Goal: Task Accomplishment & Management: Manage account settings

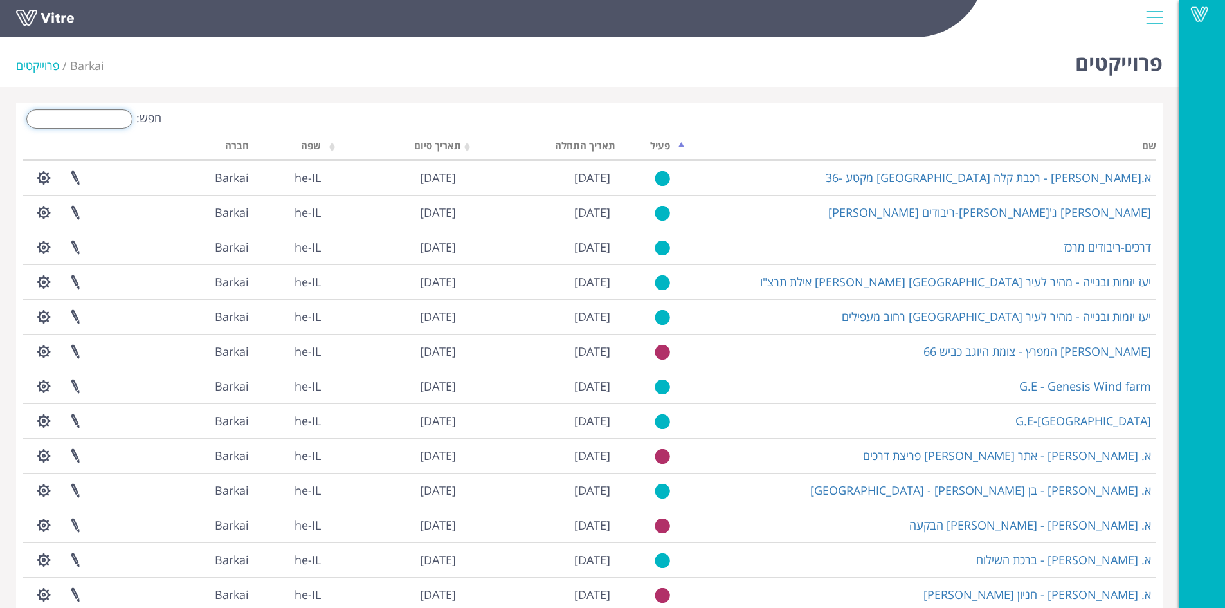
click at [113, 121] on input "חפש:" at bounding box center [79, 118] width 106 height 19
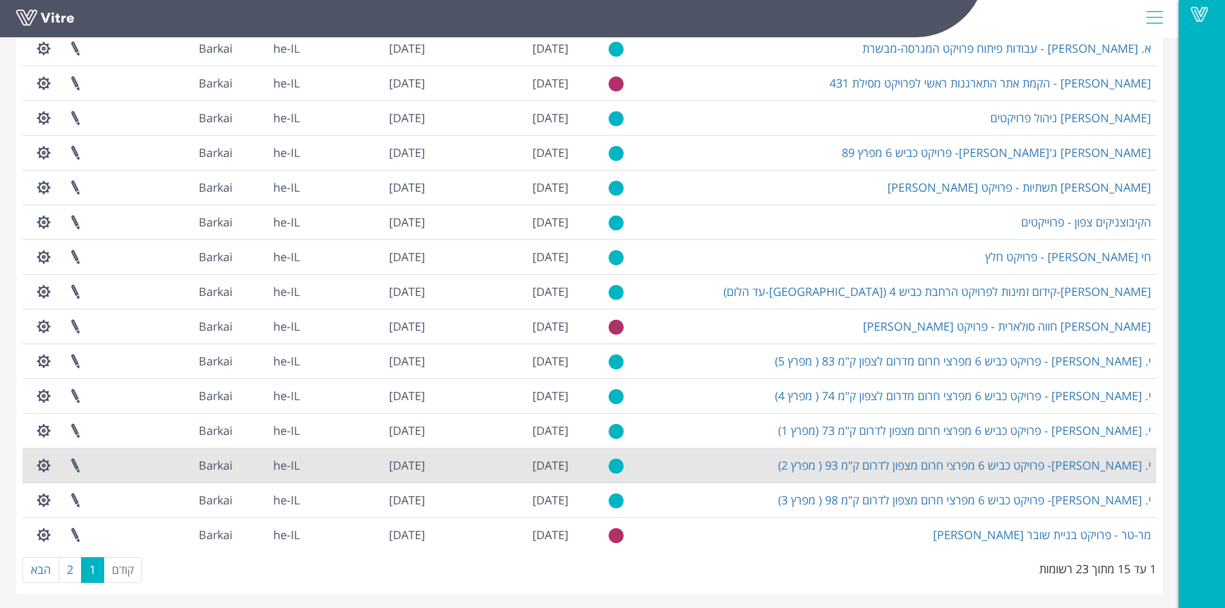
scroll to position [132, 0]
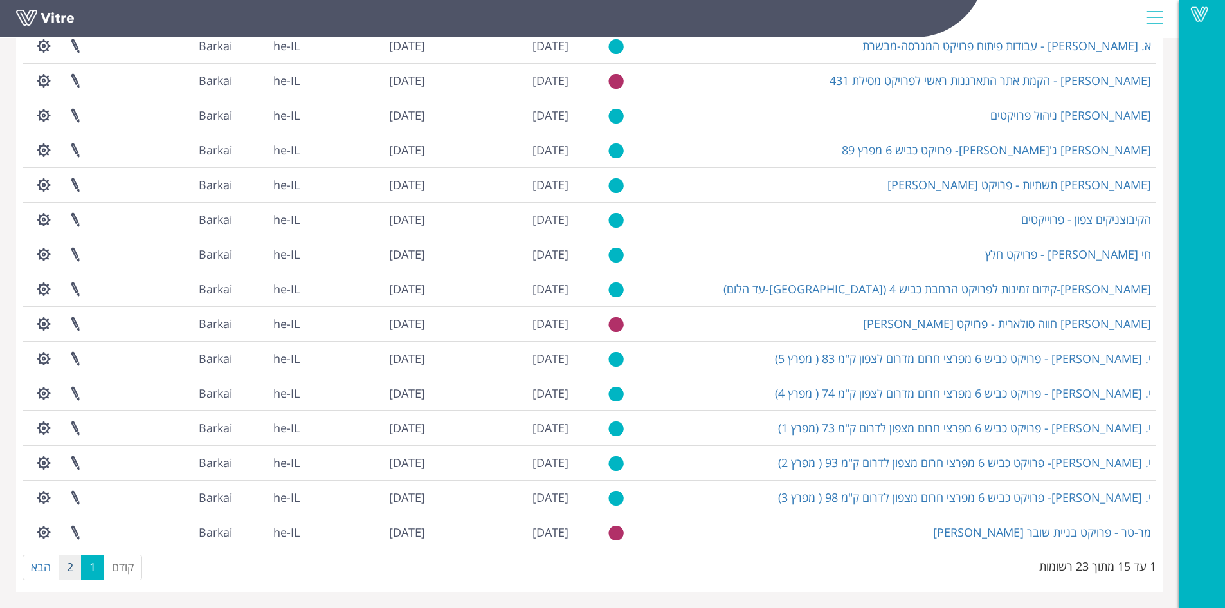
type input "פרוי"
click at [68, 570] on link "2" at bounding box center [70, 567] width 23 height 26
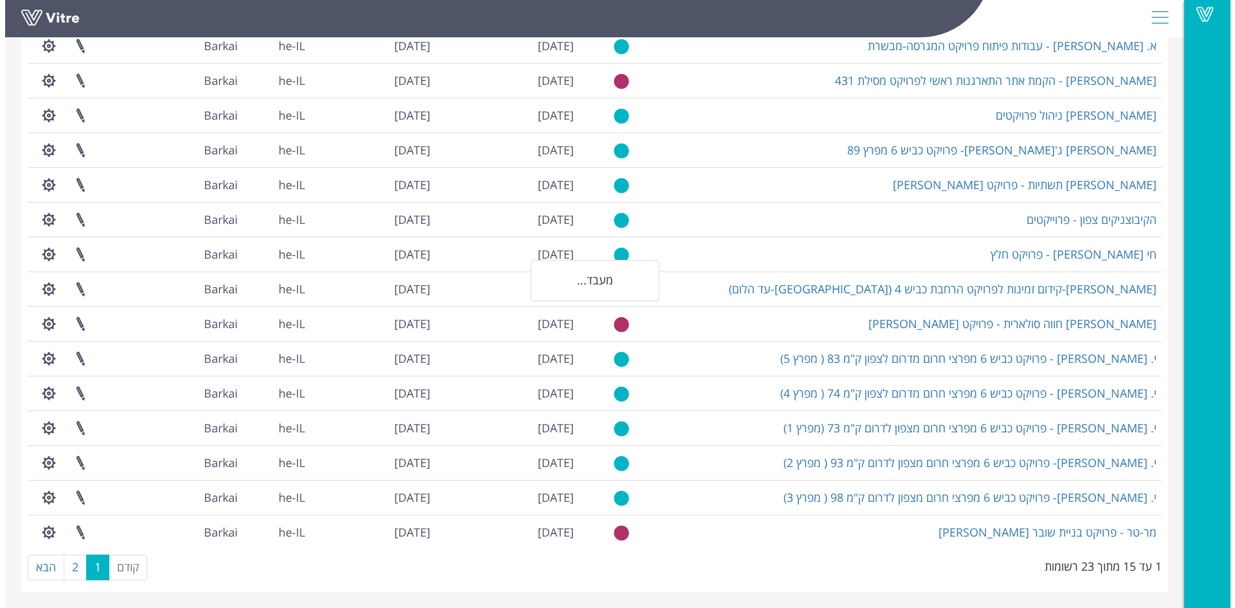
scroll to position [0, 0]
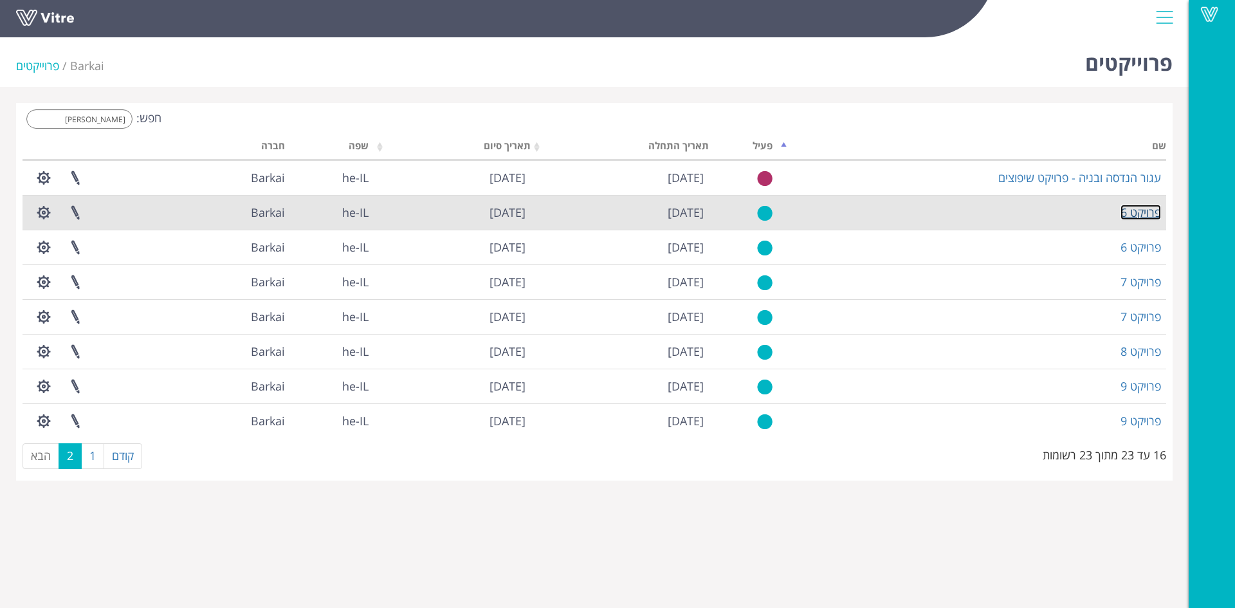
click at [1153, 212] on link "פרויקט 6" at bounding box center [1140, 211] width 41 height 15
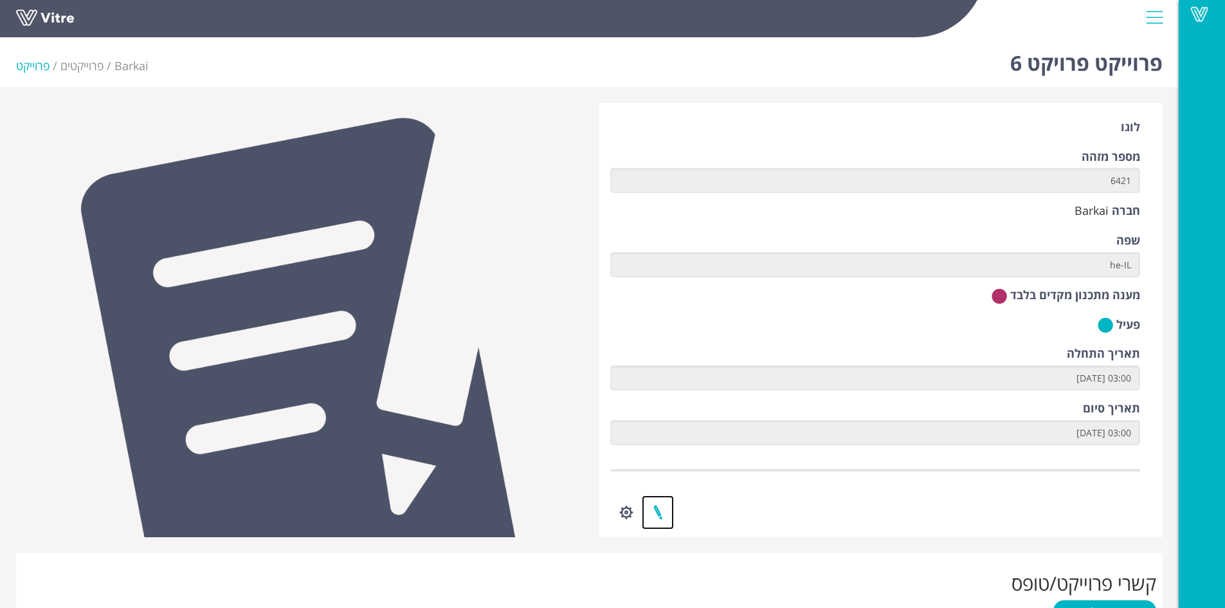
click at [661, 514] on link at bounding box center [658, 512] width 32 height 34
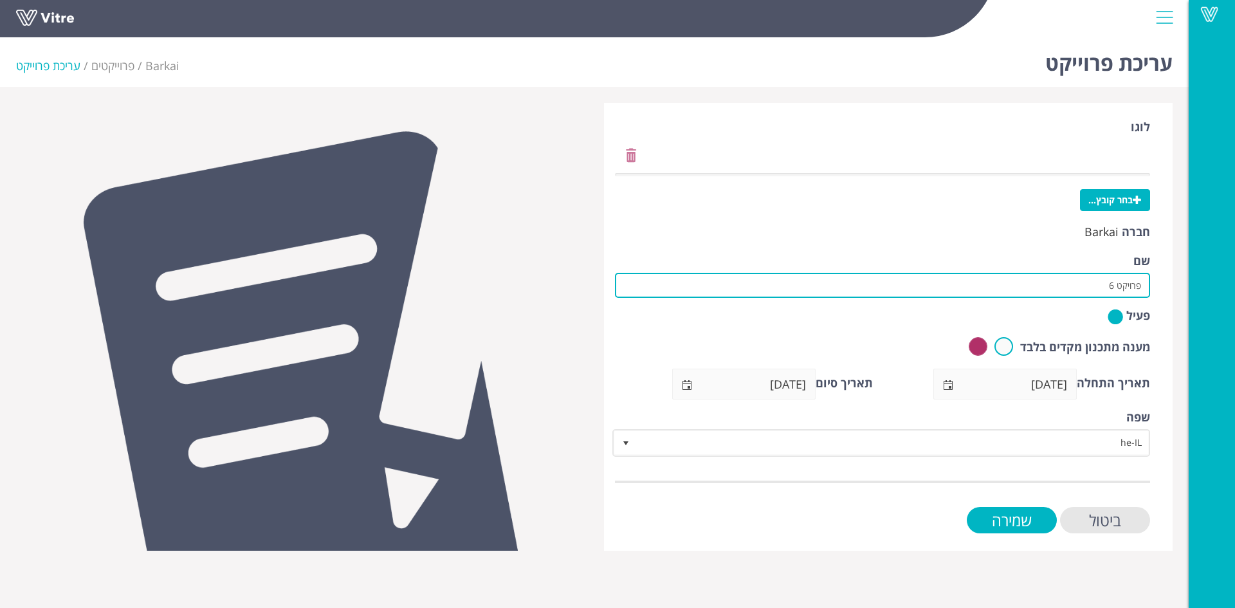
drag, startPoint x: 1105, startPoint y: 285, endPoint x: 1150, endPoint y: 282, distance: 45.1
click at [1150, 282] on div "לוגו בחר קובץ... חברה Barkai שם פרויקט 6 פעיל מענה מתכנון מקדים בלבד תאריך התחל…" at bounding box center [888, 327] width 568 height 448
paste input "א.נ הדרך הנכונה-כביש יונתן בן עוזיאל - קק"ל"
type input "א.נ הדרך הנכונה-כביש יונתן בן עוזיאל - קק"ל"
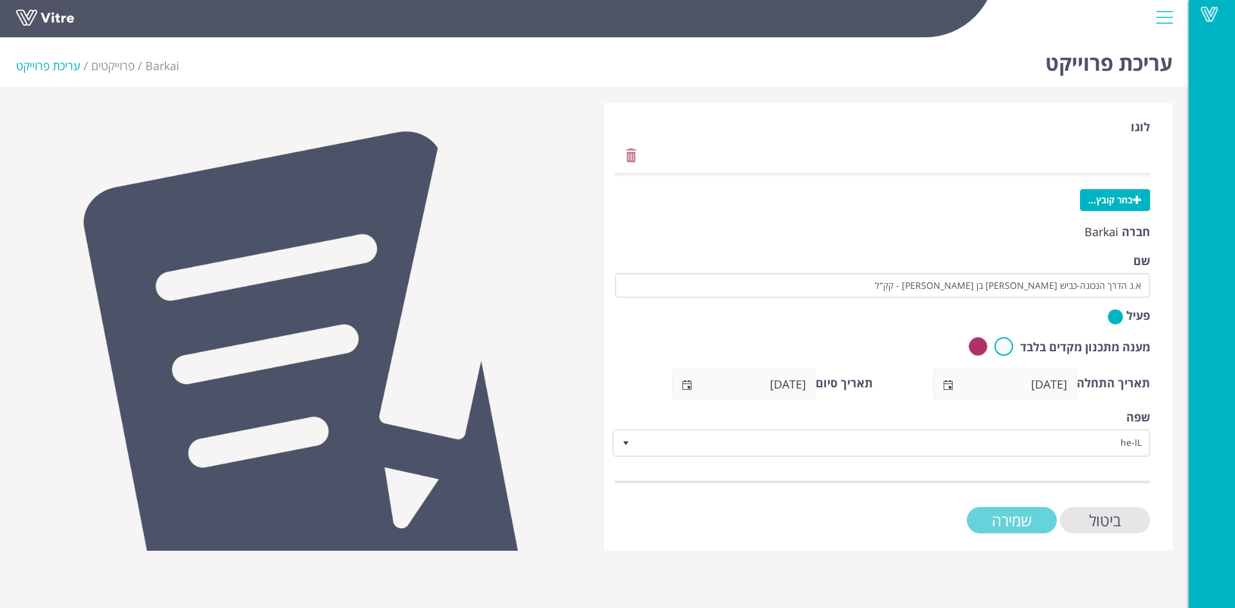
click at [1038, 515] on input "שמירה" at bounding box center [1011, 520] width 90 height 26
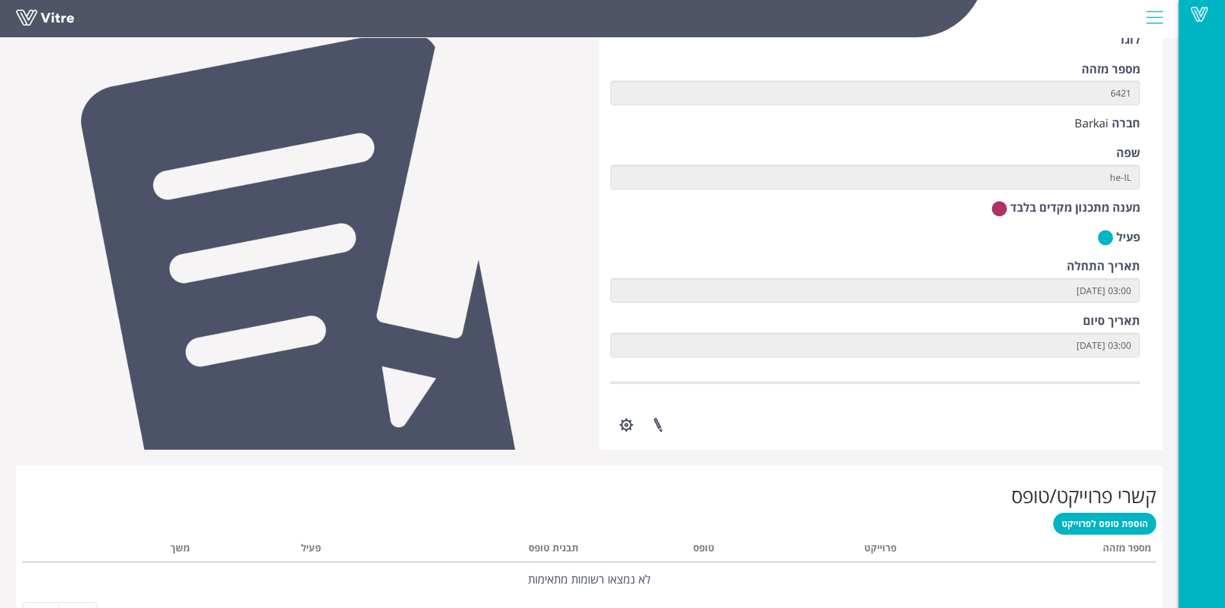
scroll to position [161, 0]
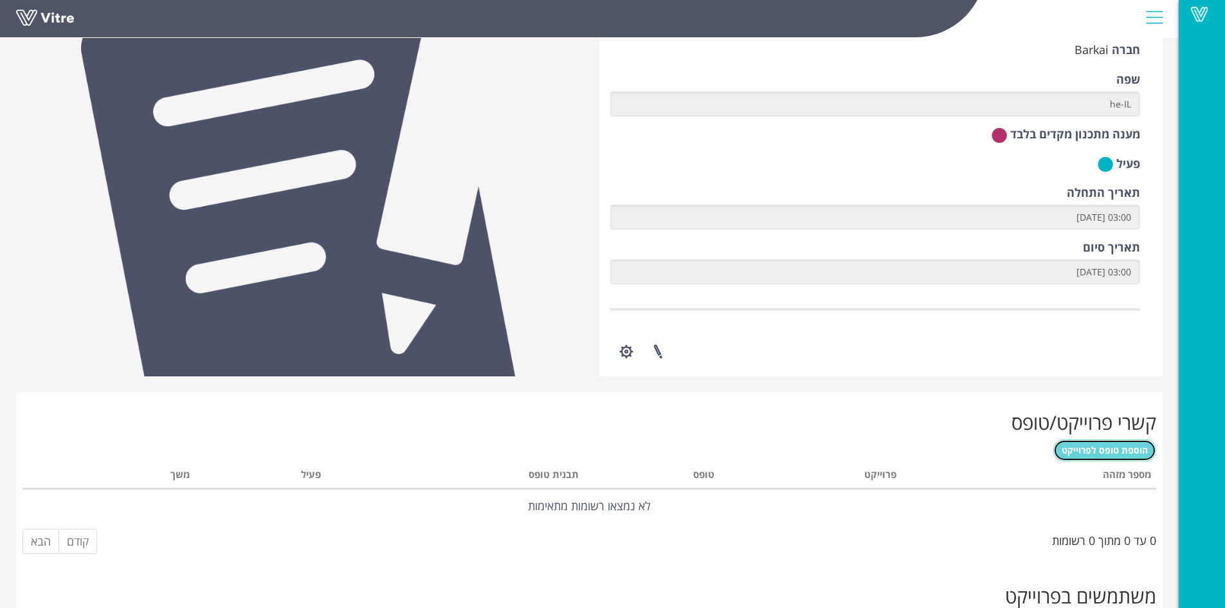
click at [1096, 453] on span "הוספת טופס לפרוייקט" at bounding box center [1105, 450] width 86 height 12
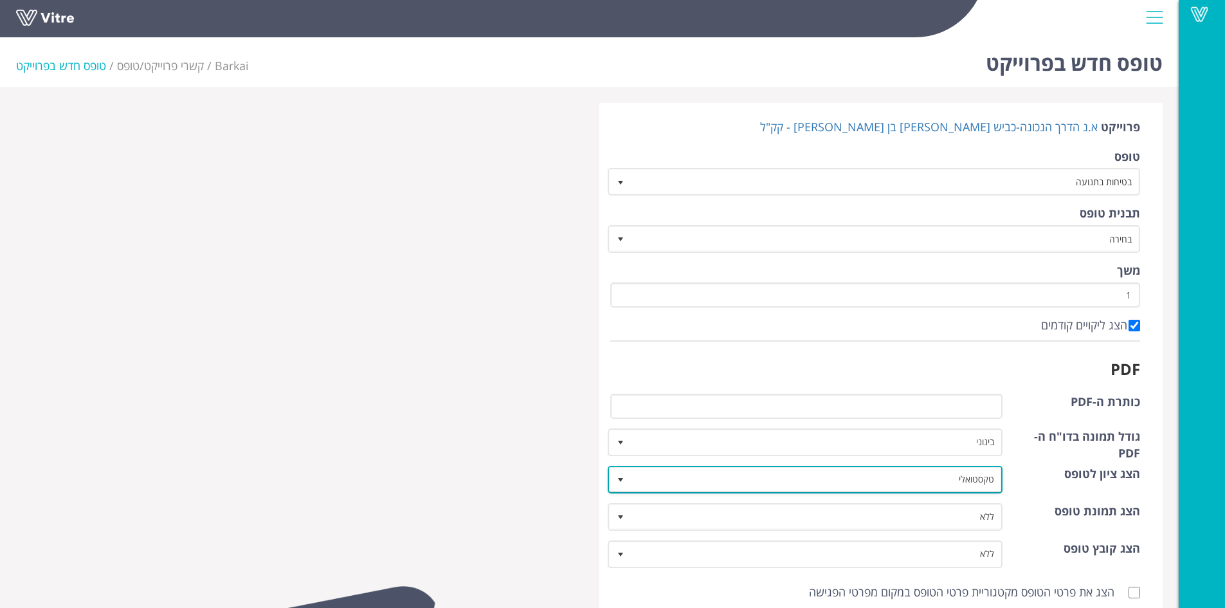
click at [619, 481] on span "select" at bounding box center [620, 480] width 10 height 10
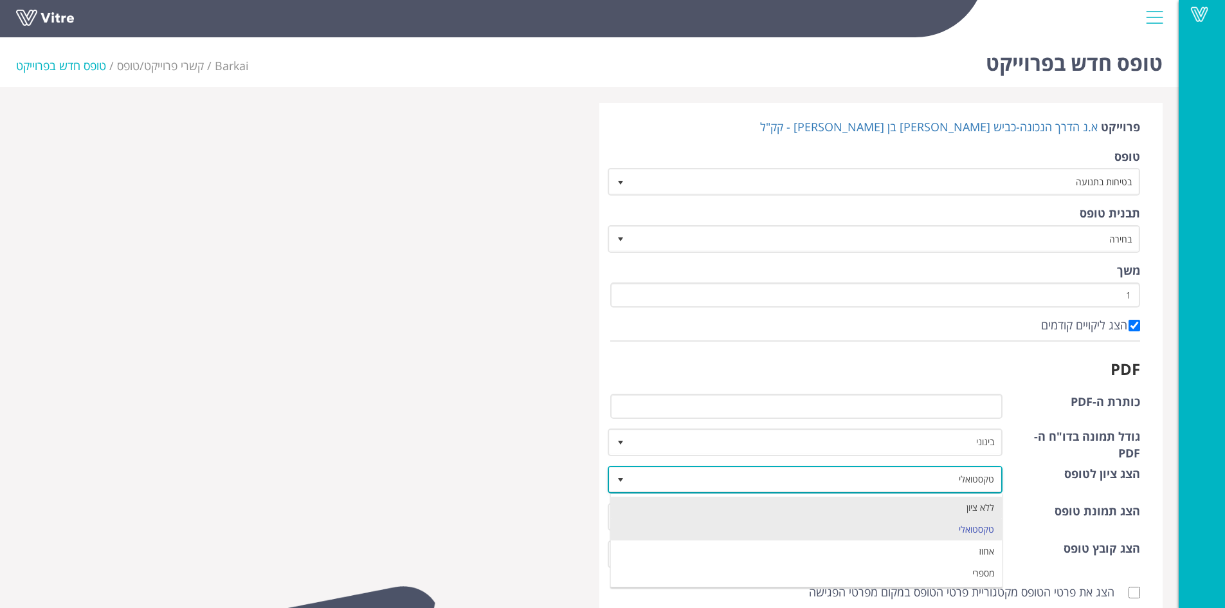
click at [633, 502] on li "ללא ציון" at bounding box center [807, 507] width 392 height 22
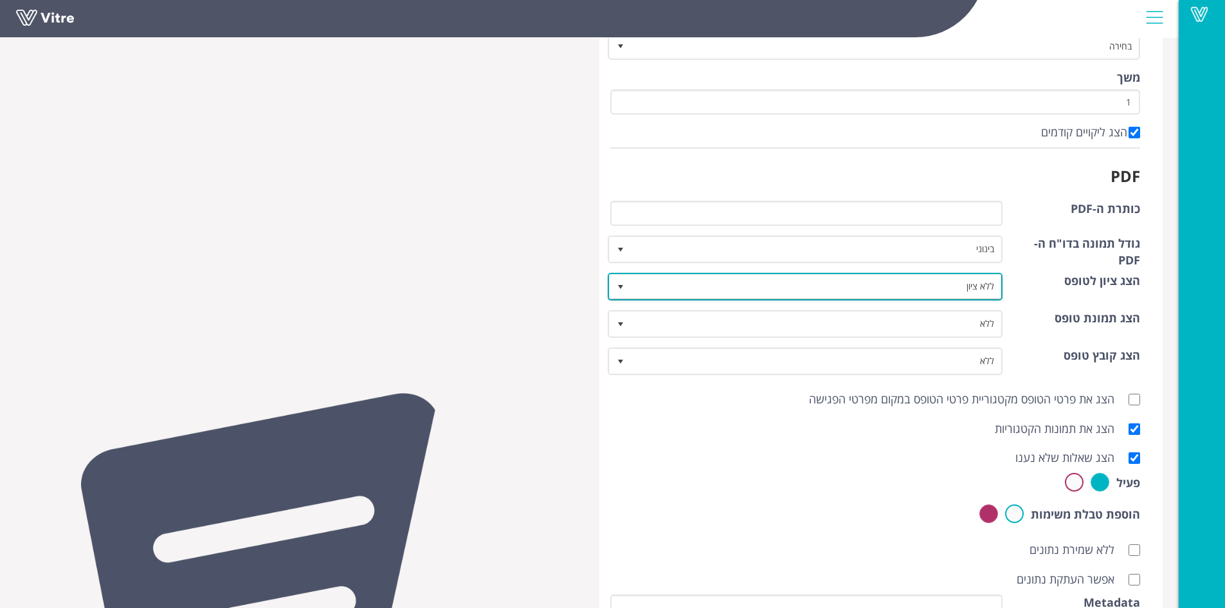
scroll to position [209, 0]
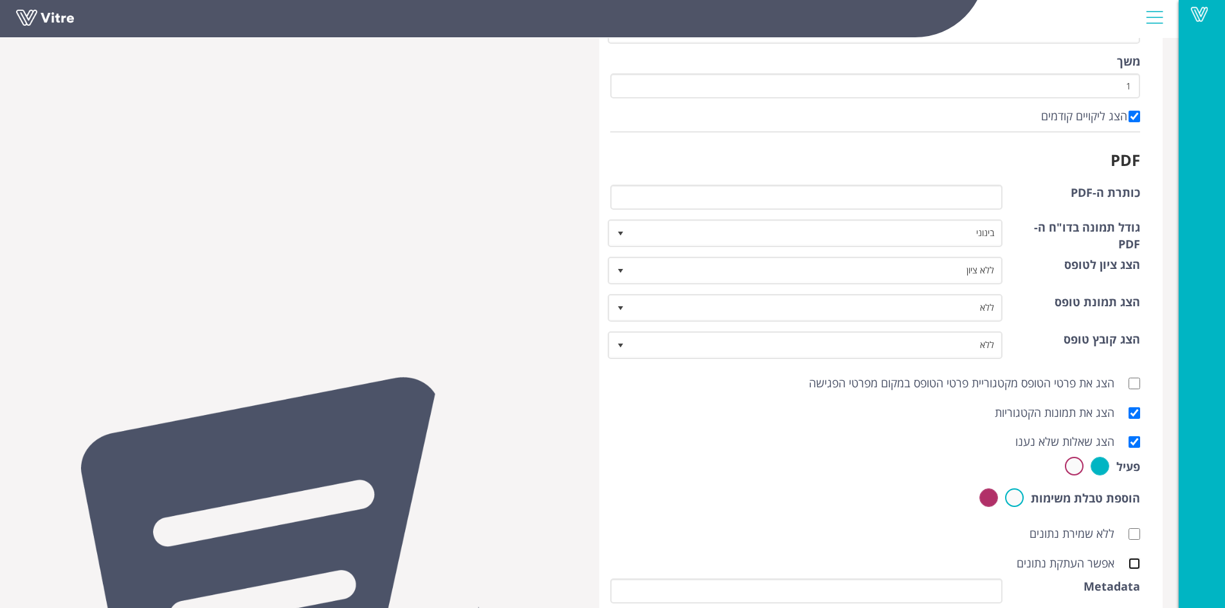
click at [1135, 566] on input "אפשר העתקת נתונים" at bounding box center [1134, 563] width 12 height 12
checkbox input "true"
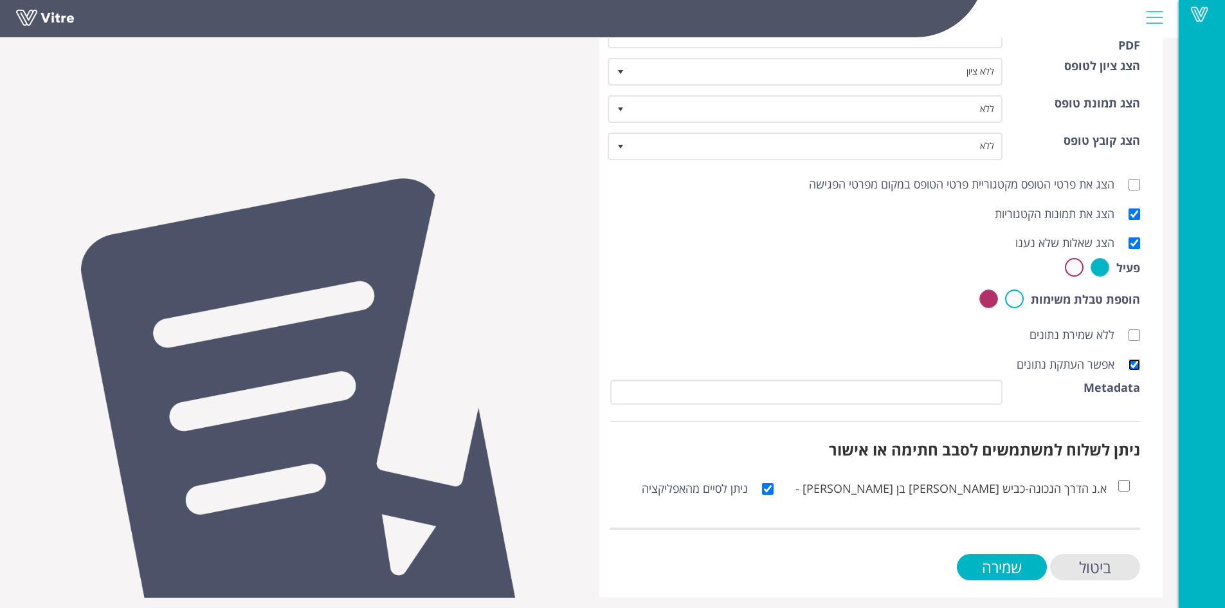
scroll to position [413, 0]
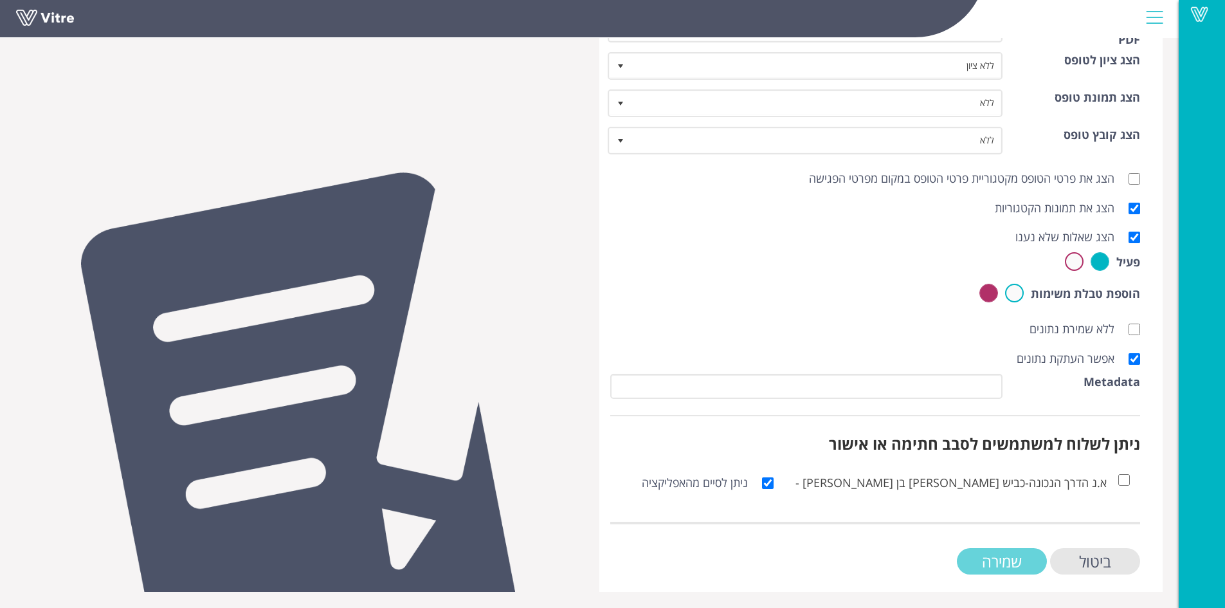
click at [994, 559] on input "שמירה" at bounding box center [1002, 561] width 90 height 26
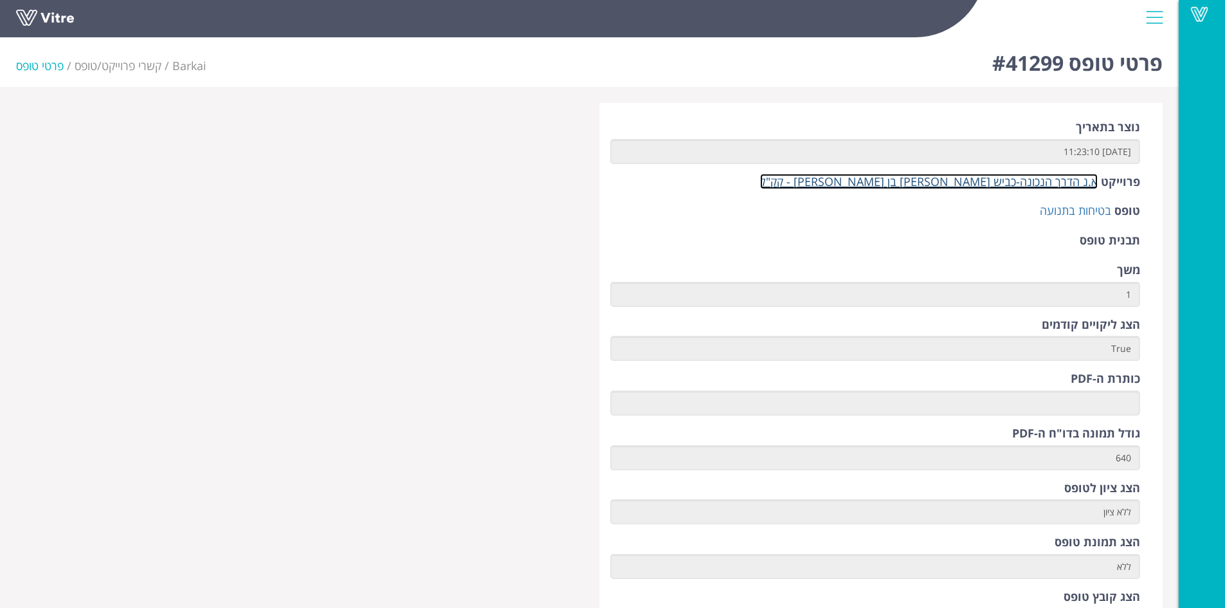
click at [1039, 181] on link "א.נ הדרך הנכונה-כביש [PERSON_NAME] בן [PERSON_NAME] - קק"ל" at bounding box center [929, 181] width 338 height 15
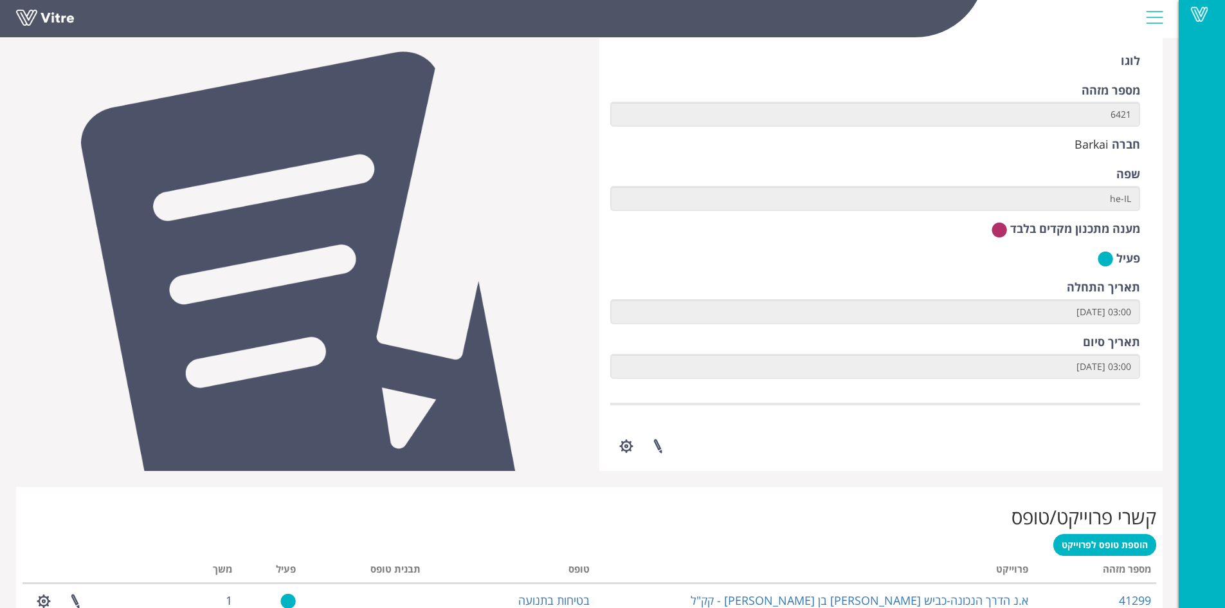
scroll to position [177, 0]
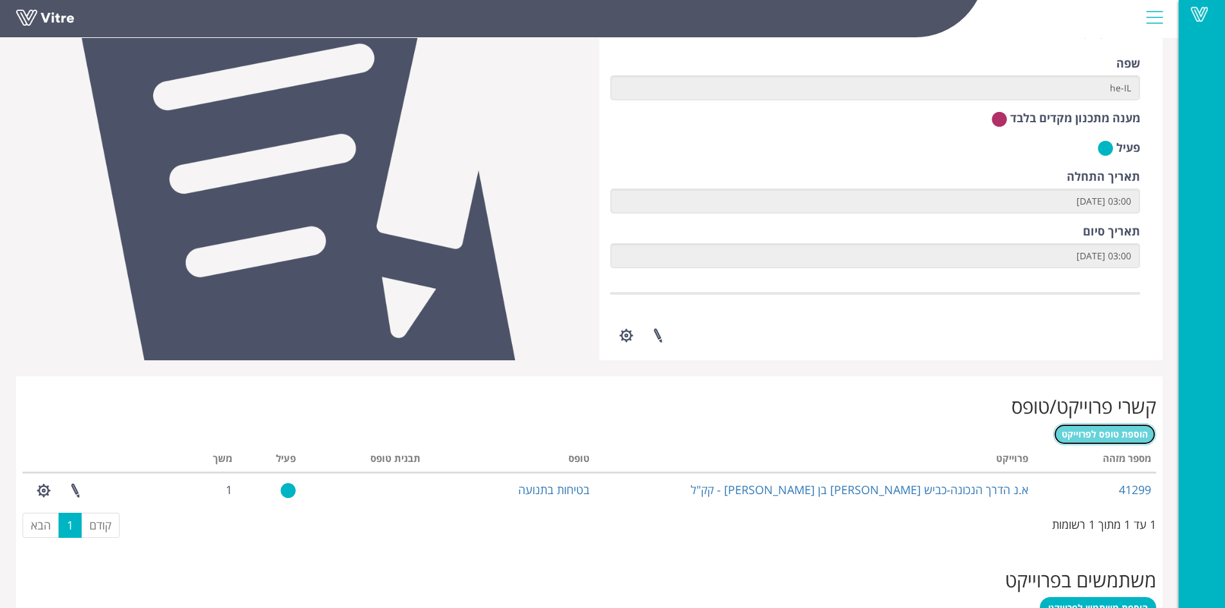
click at [1083, 440] on link "הוספת טופס לפרוייקט" at bounding box center [1104, 434] width 103 height 22
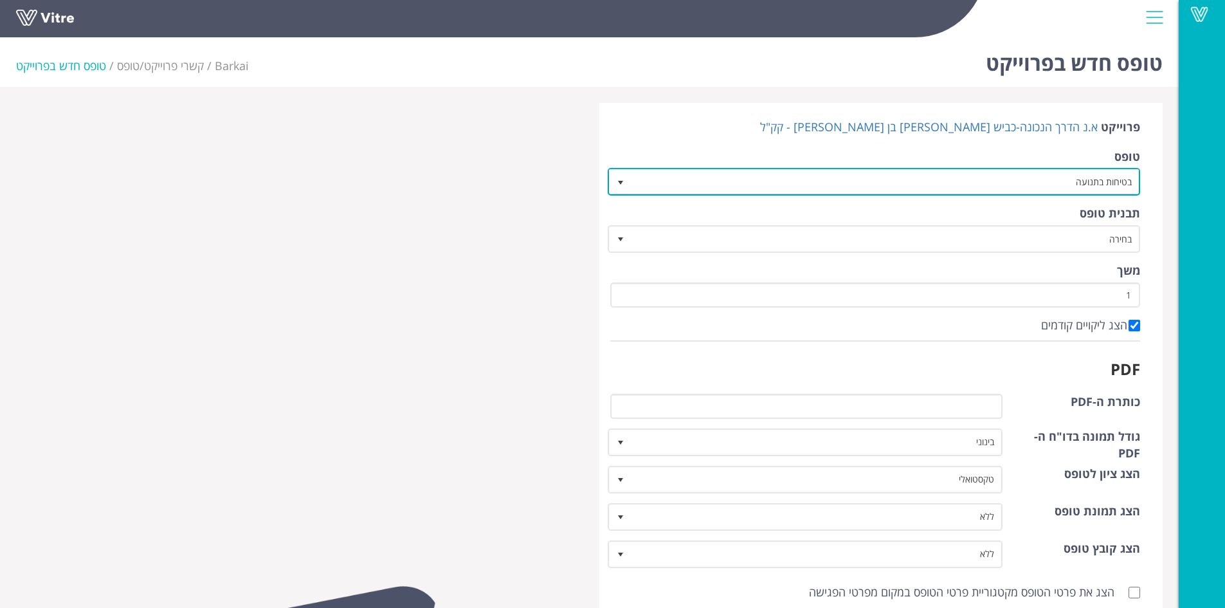
click at [624, 181] on span "select" at bounding box center [620, 182] width 10 height 10
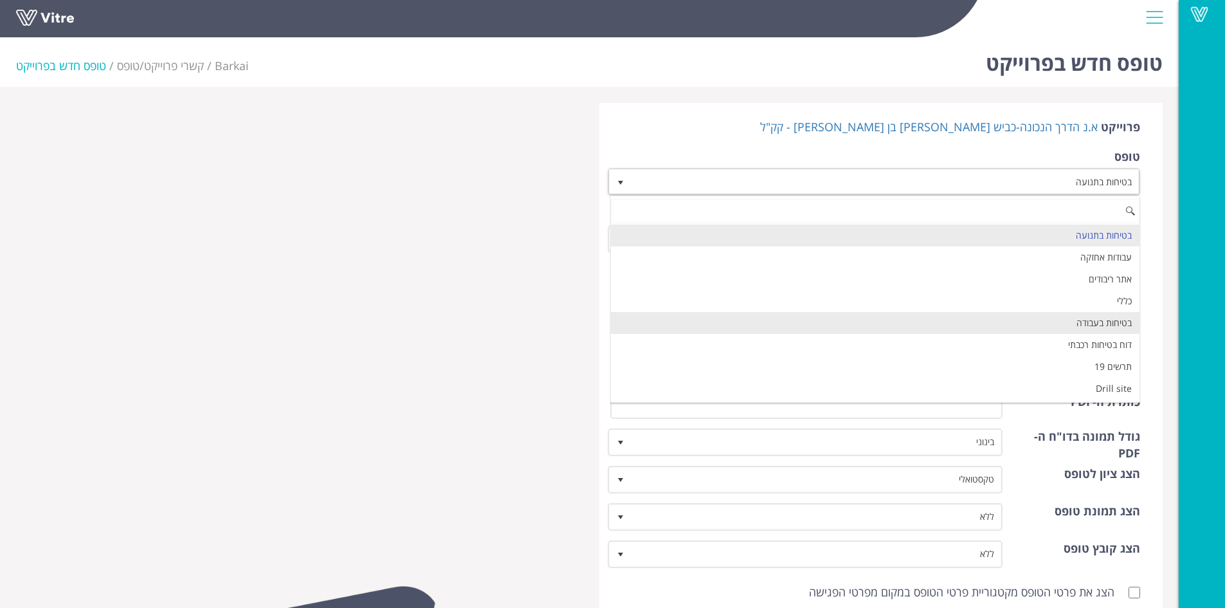
click at [816, 315] on li "בטיחות בעבודה" at bounding box center [875, 323] width 529 height 22
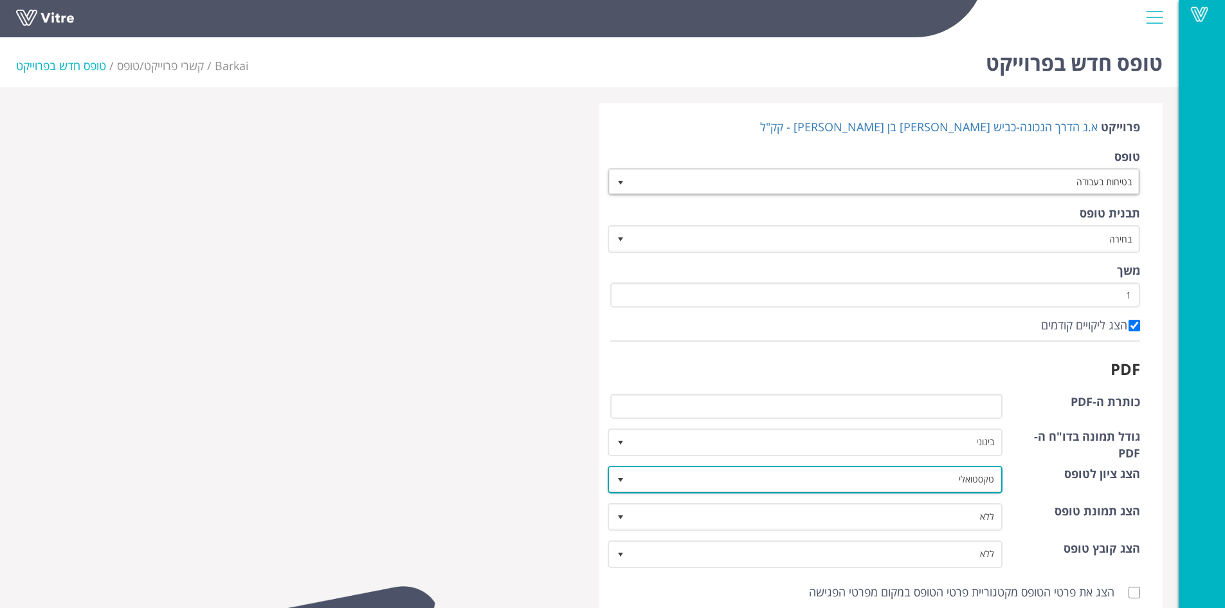
click at [624, 480] on span "select" at bounding box center [620, 480] width 10 height 10
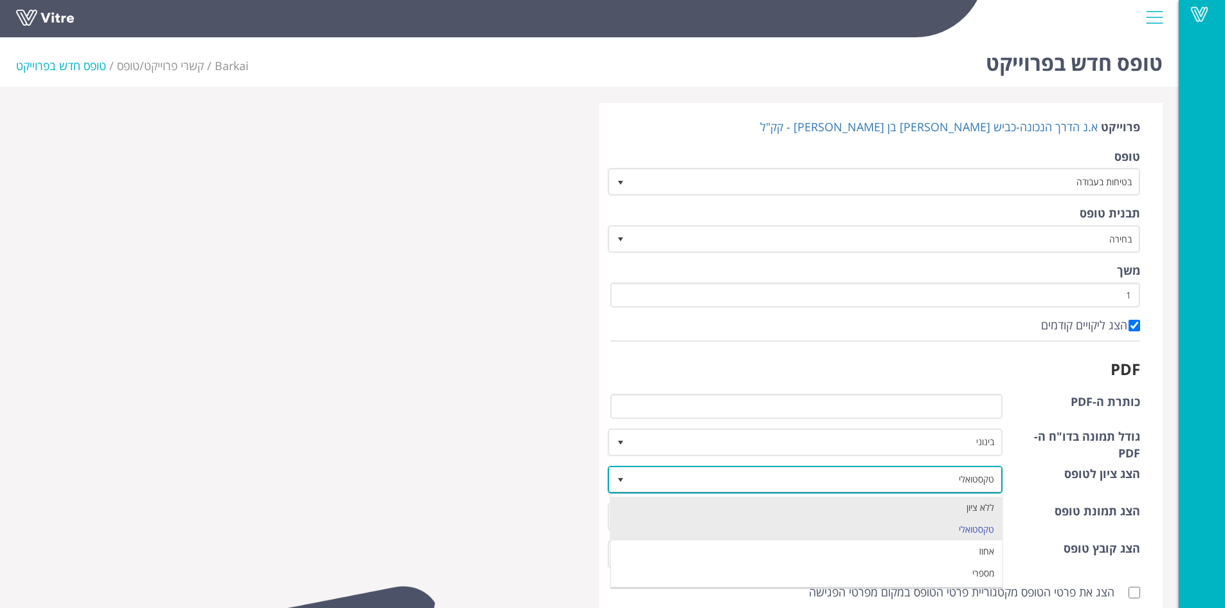
click at [647, 500] on li "ללא ציון" at bounding box center [807, 507] width 392 height 22
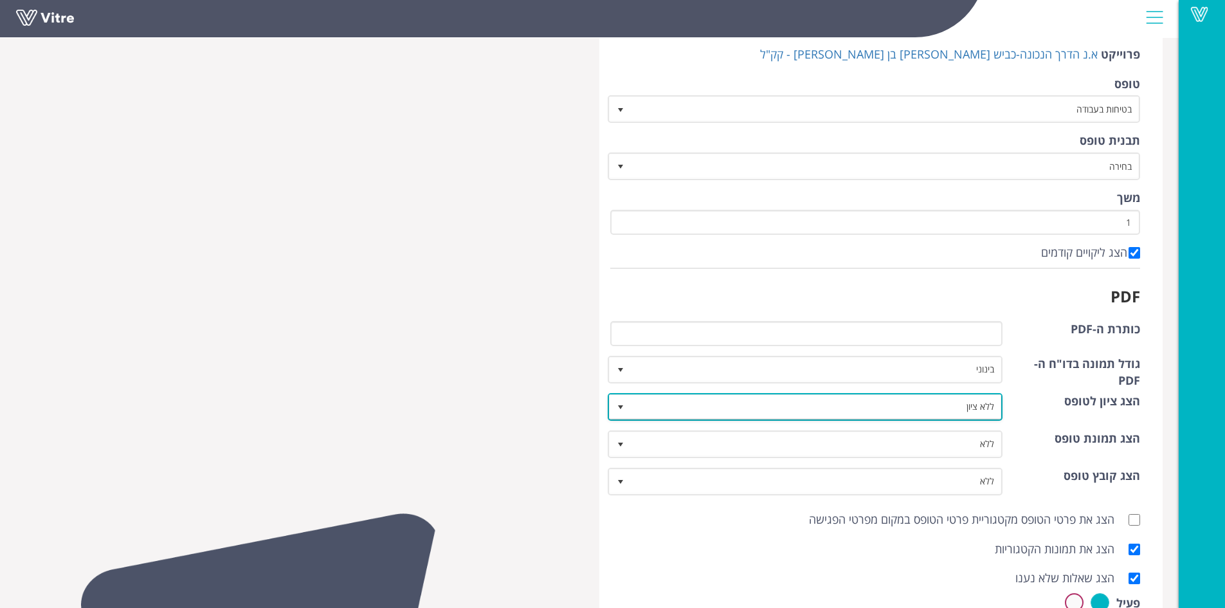
scroll to position [193, 0]
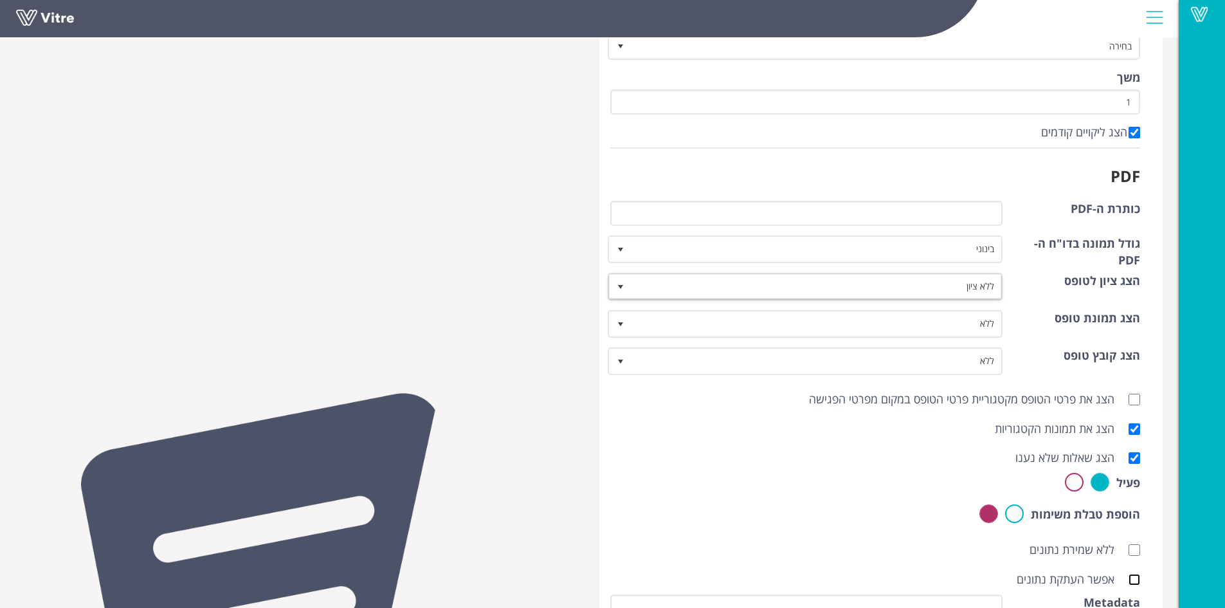
click at [1136, 577] on input "אפשר העתקת נתונים" at bounding box center [1134, 580] width 12 height 12
checkbox input "true"
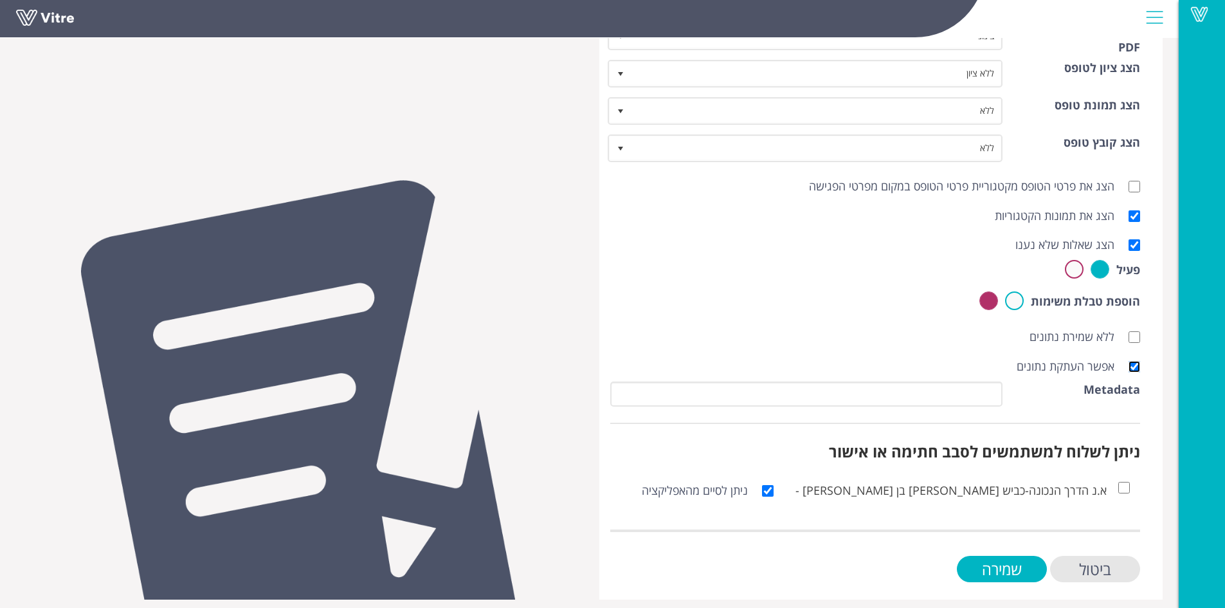
scroll to position [413, 0]
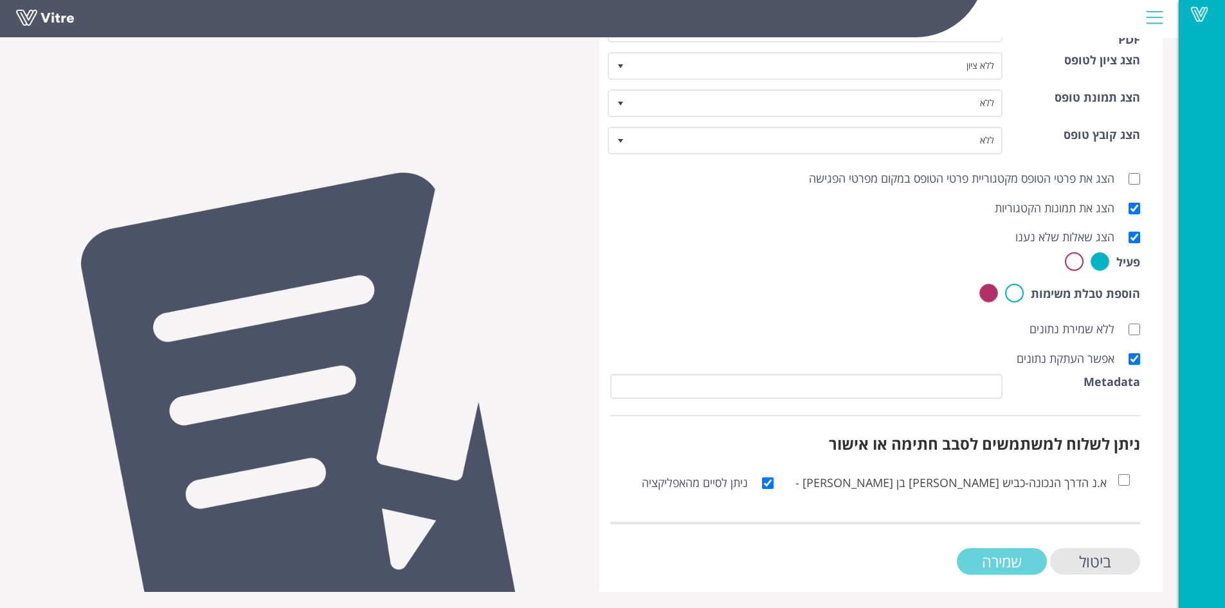
click at [988, 554] on input "שמירה" at bounding box center [1002, 561] width 90 height 26
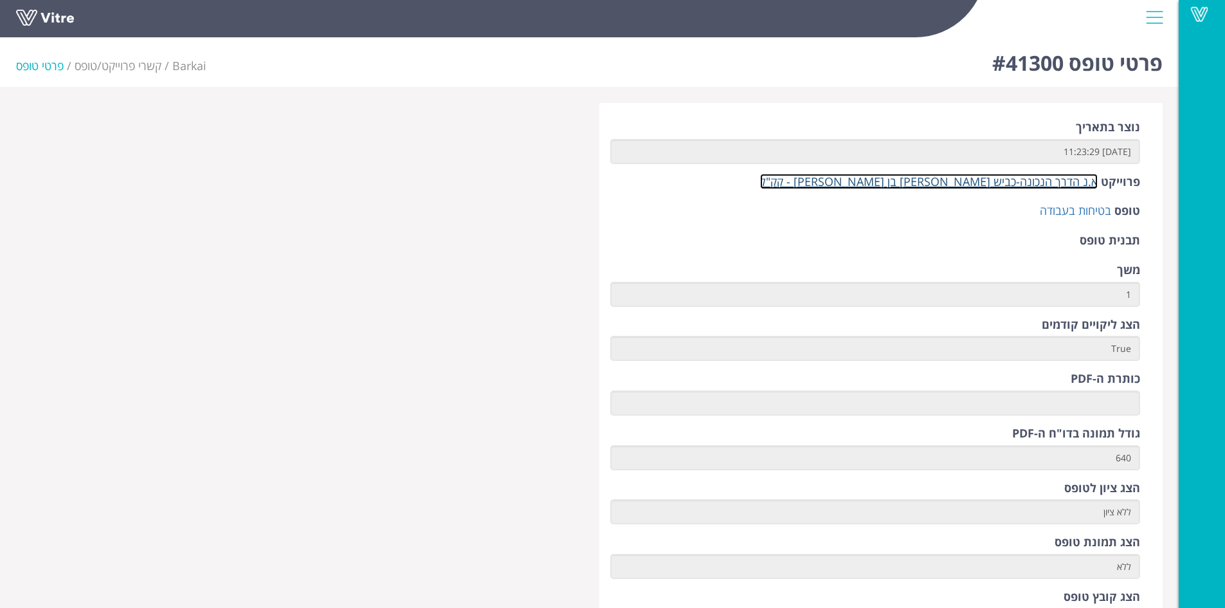
click at [979, 186] on link "א.נ הדרך הנכונה-כביש [PERSON_NAME] בן [PERSON_NAME] - קק"ל" at bounding box center [929, 181] width 338 height 15
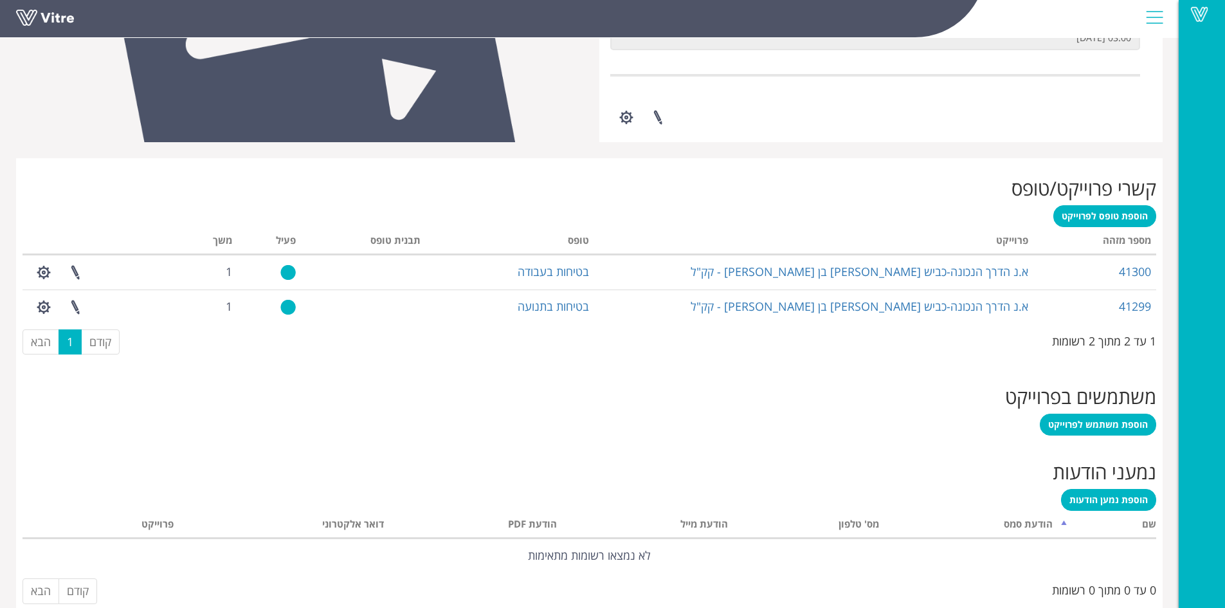
scroll to position [402, 0]
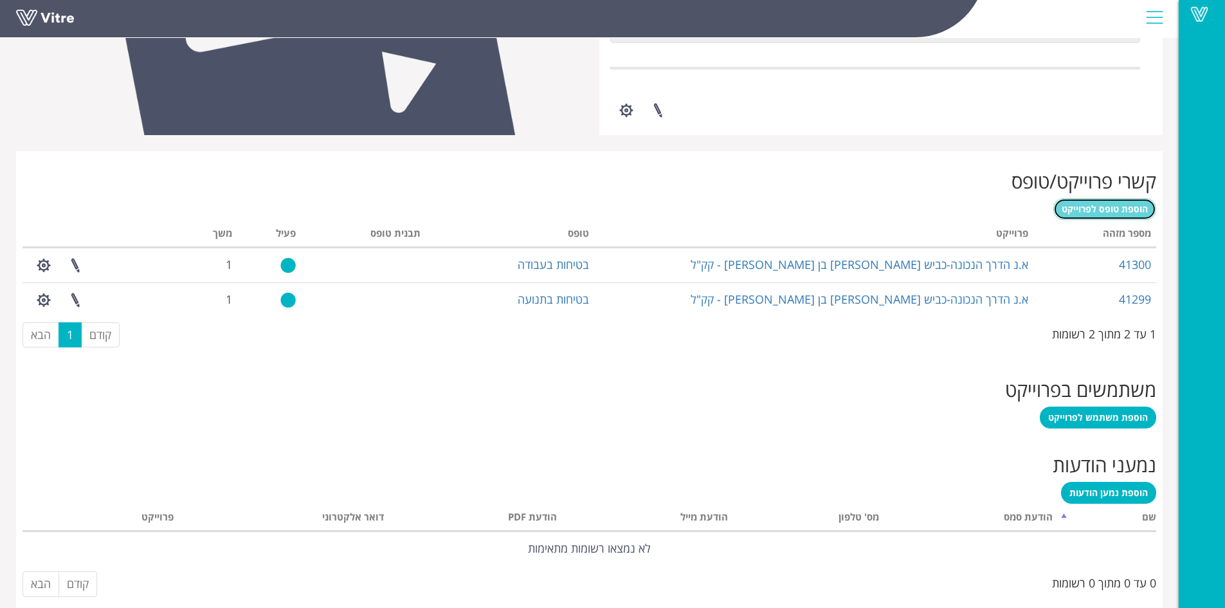
click at [1123, 216] on link "הוספת טופס לפרוייקט" at bounding box center [1104, 209] width 103 height 22
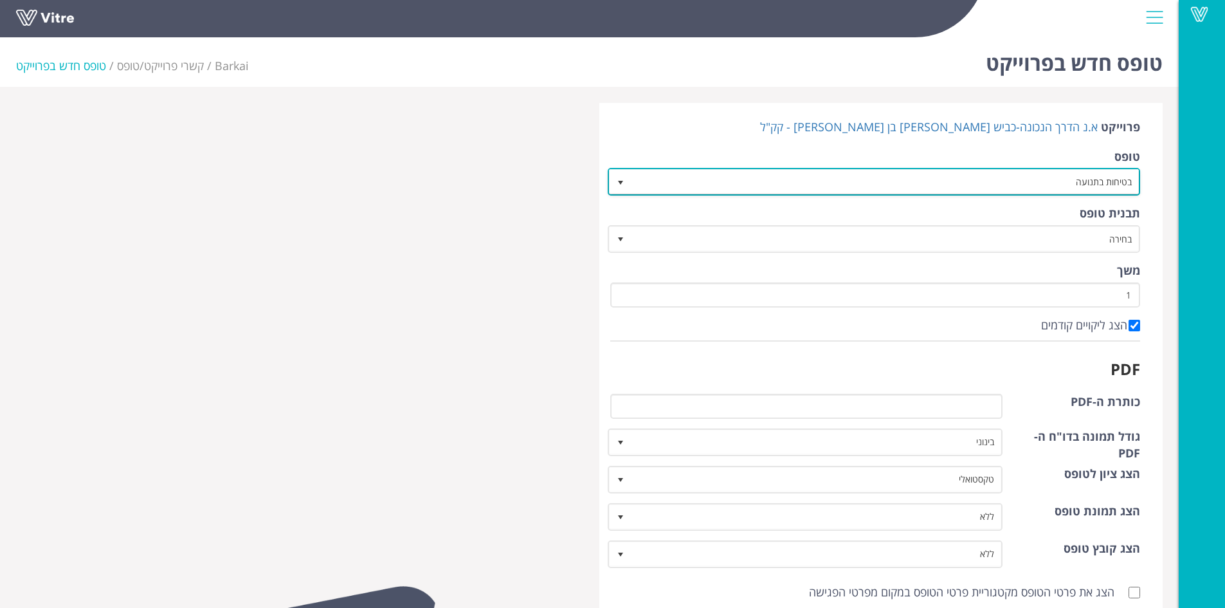
click at [620, 180] on span "select" at bounding box center [620, 182] width 10 height 10
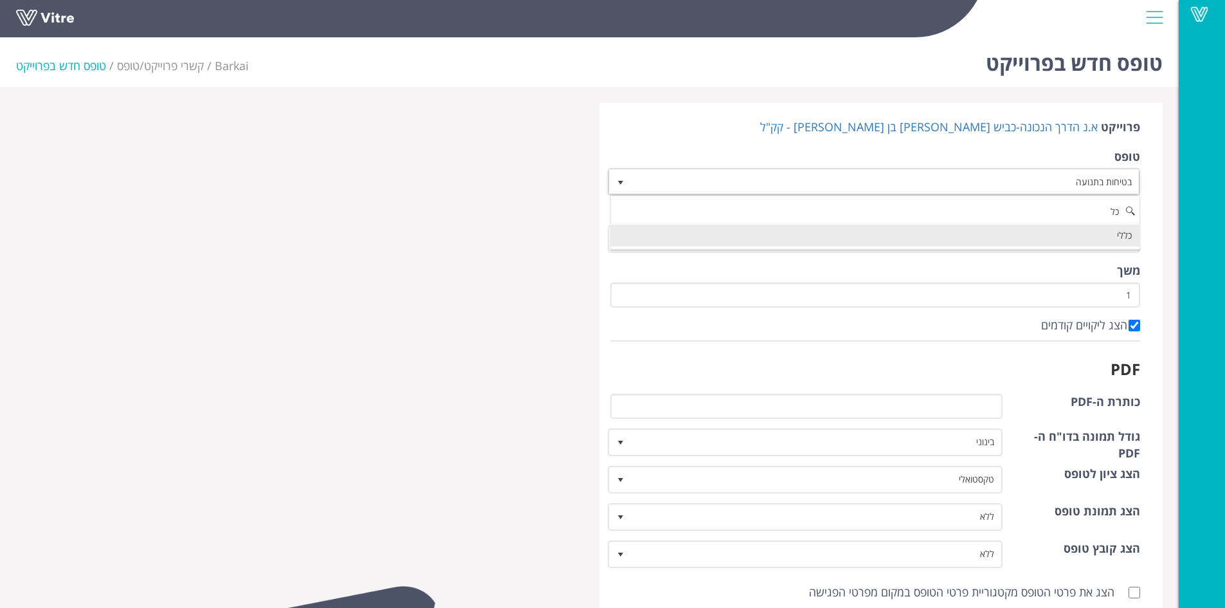
click at [646, 229] on li "כללי" at bounding box center [875, 235] width 529 height 22
type input "כל"
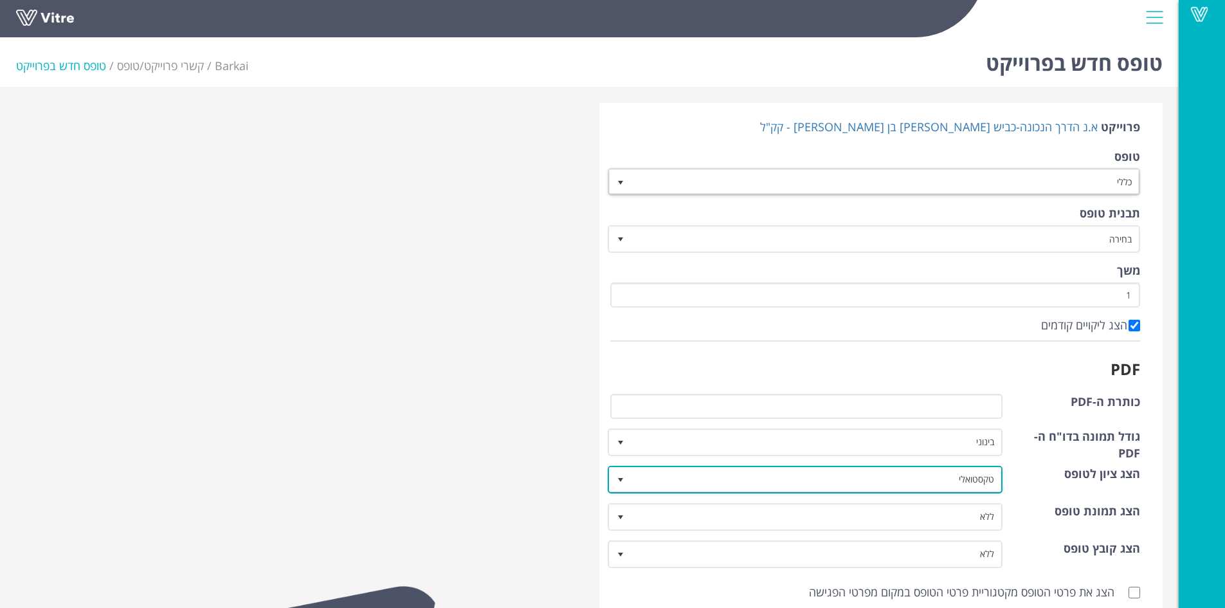
click at [624, 476] on span "select" at bounding box center [620, 480] width 10 height 10
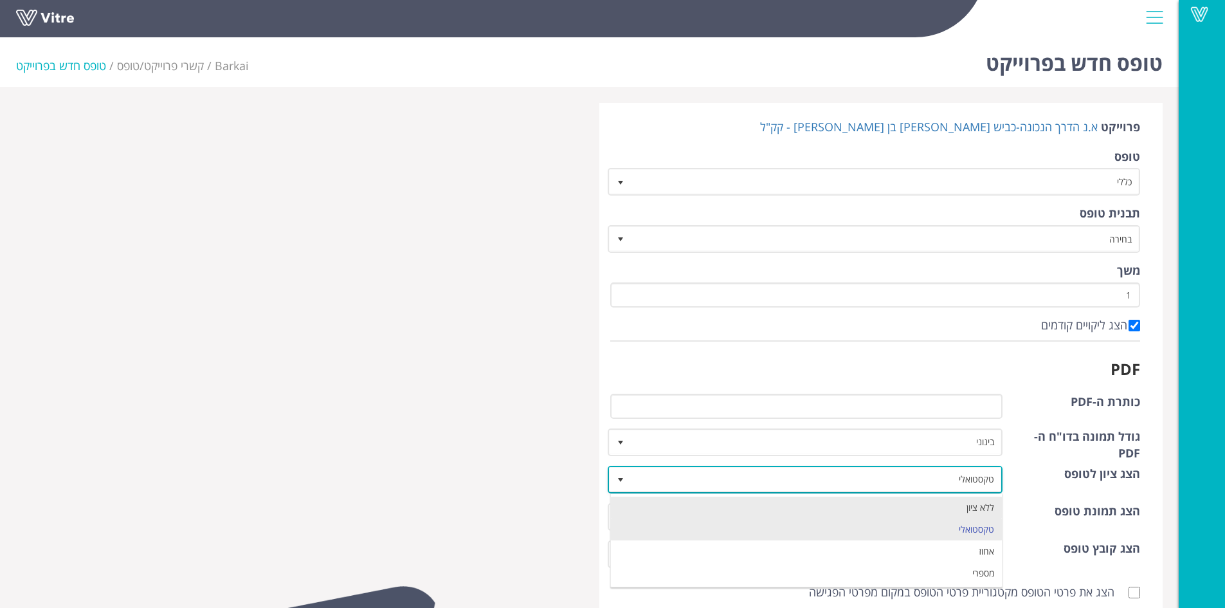
click at [649, 505] on li "ללא ציון" at bounding box center [807, 507] width 392 height 22
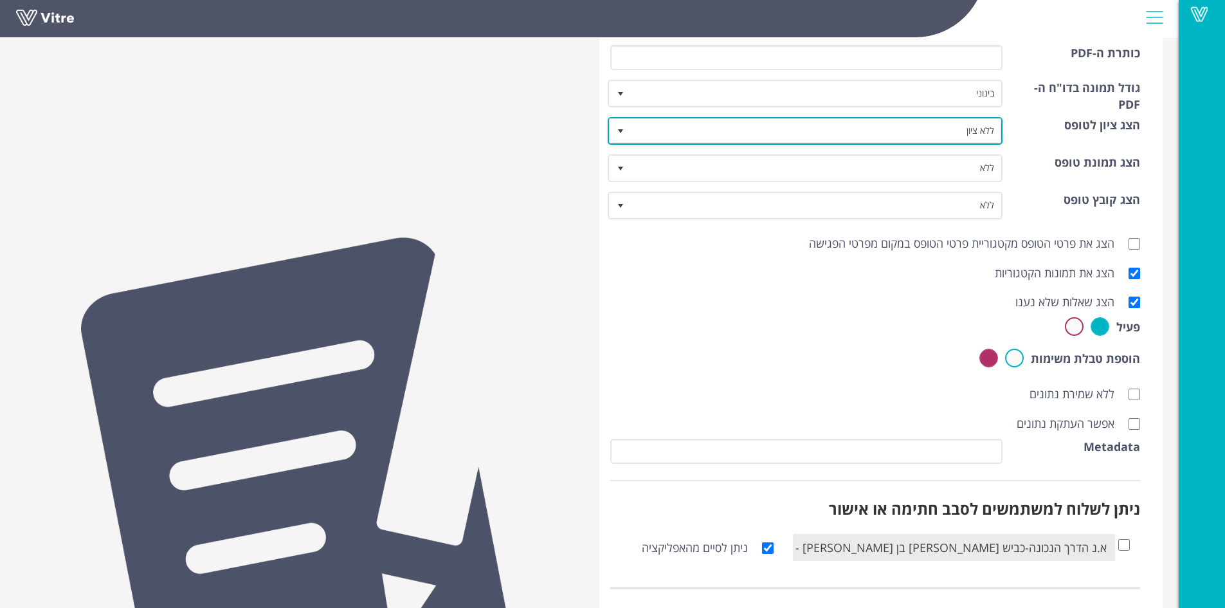
scroll to position [386, 0]
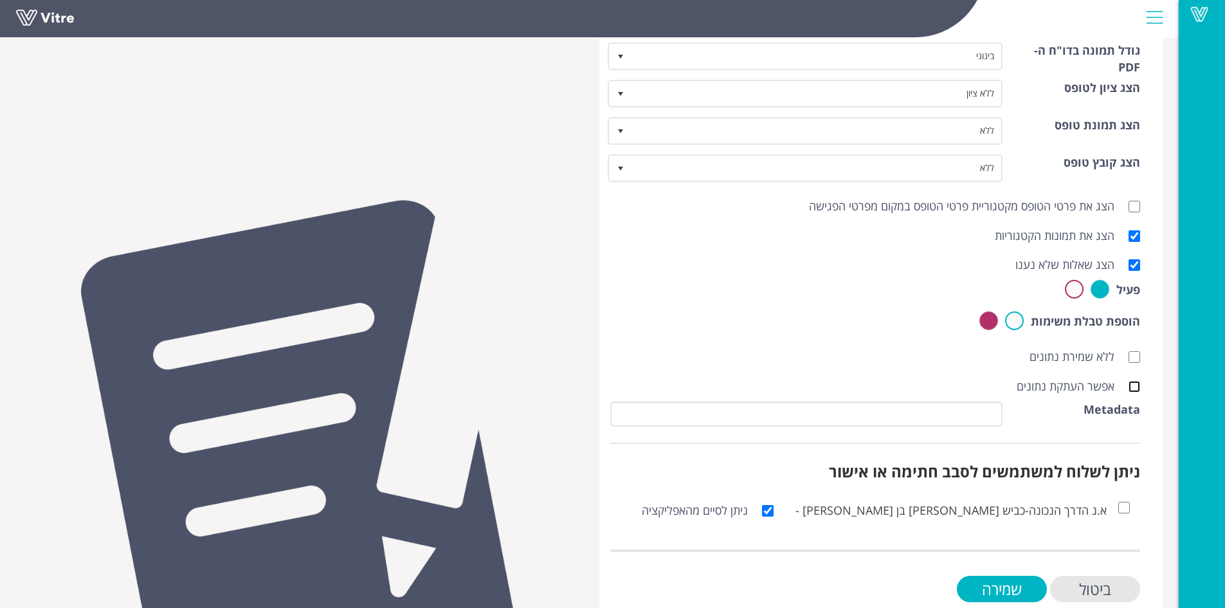
click at [1133, 390] on input "אפשר העתקת נתונים" at bounding box center [1134, 387] width 12 height 12
checkbox input "true"
click at [1033, 587] on input "שמירה" at bounding box center [1002, 588] width 90 height 26
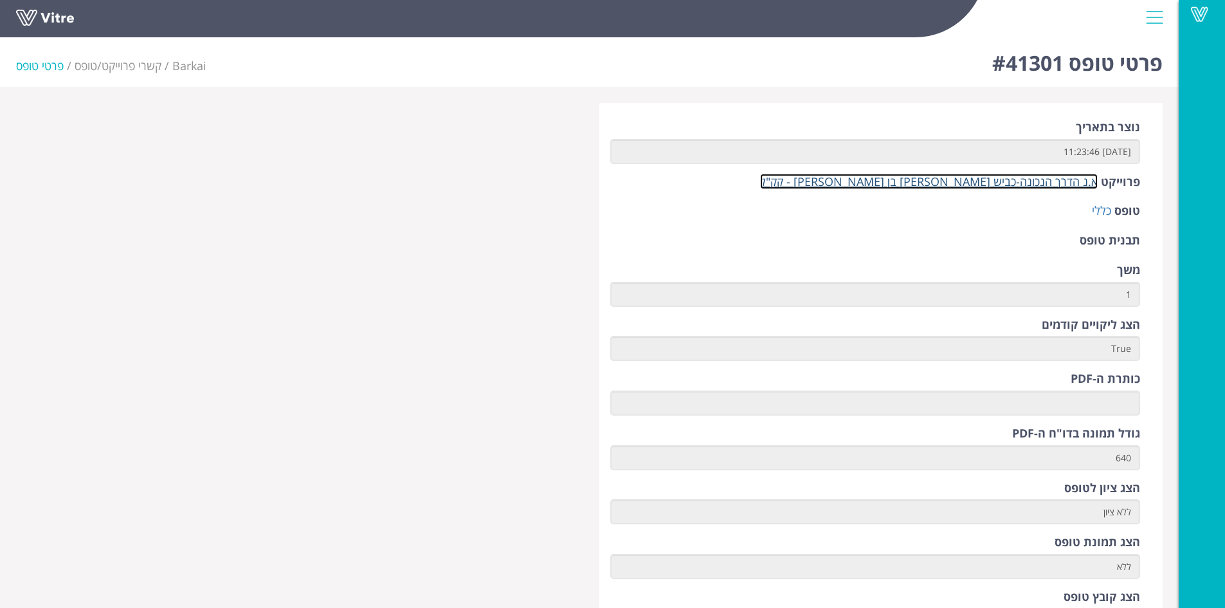
drag, startPoint x: 1024, startPoint y: 178, endPoint x: 1023, endPoint y: 185, distance: 6.6
click at [1024, 178] on link "א.נ הדרך הנכונה-כביש יונתן בן עוזיאל - קק"ל" at bounding box center [929, 181] width 338 height 15
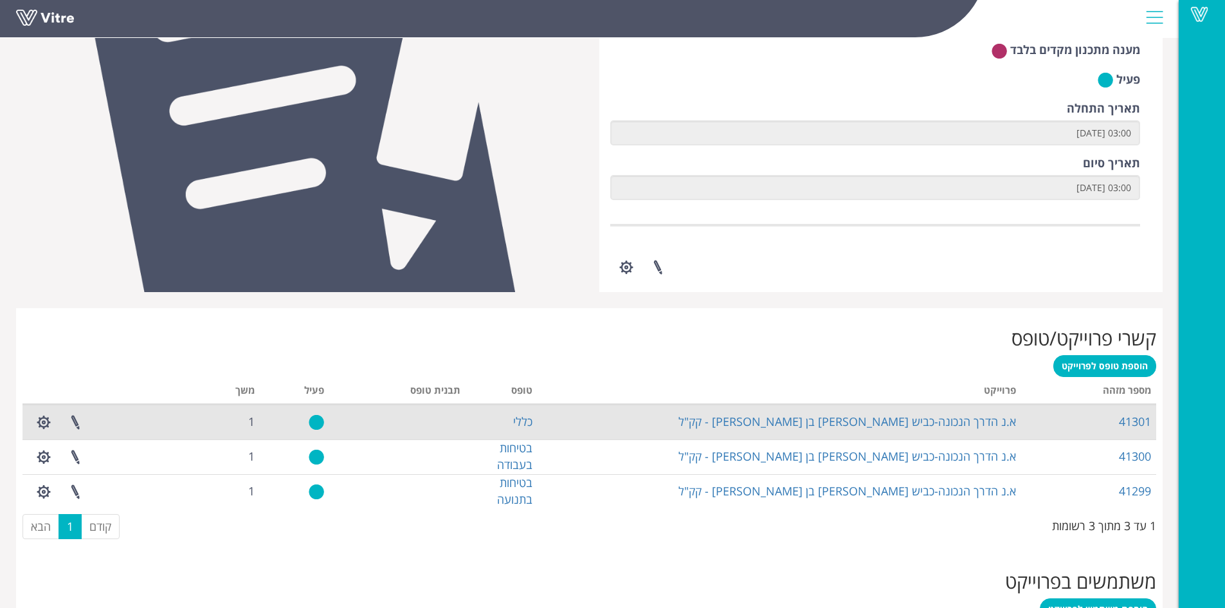
scroll to position [289, 0]
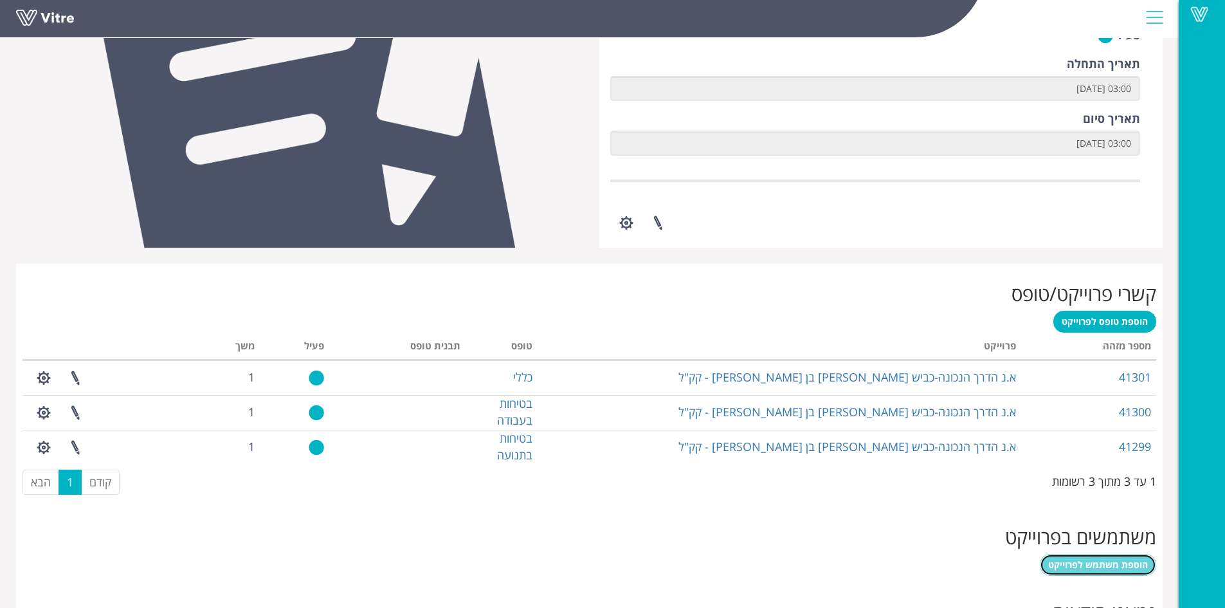
click at [1089, 563] on span "הוספת משתמש לפרוייקט" at bounding box center [1098, 564] width 100 height 12
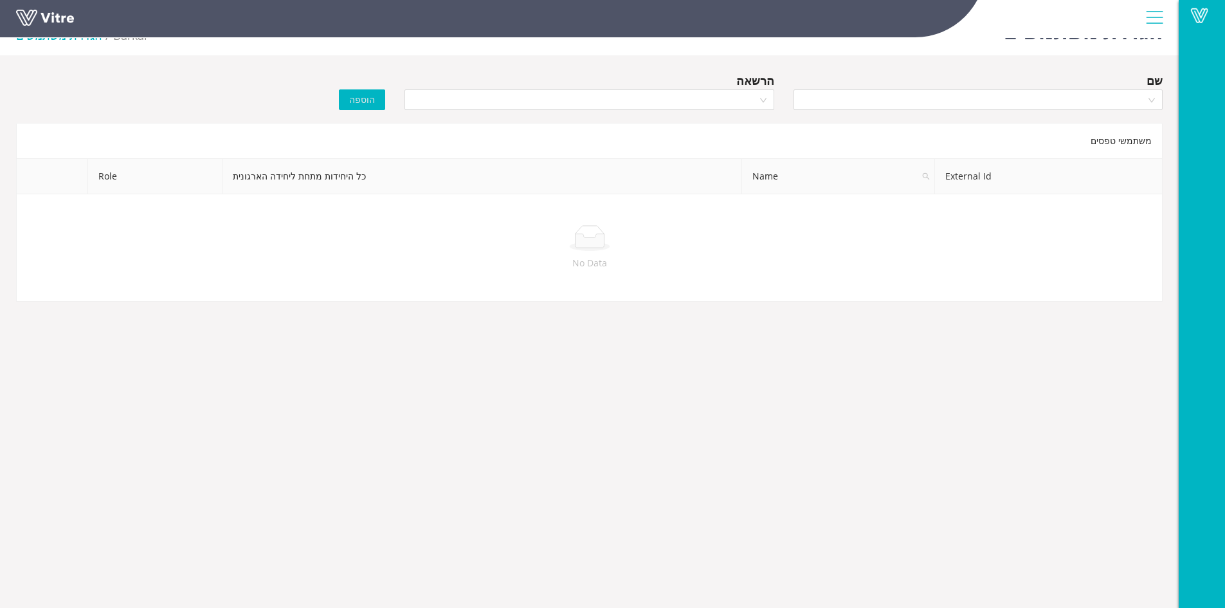
scroll to position [32, 0]
click at [764, 95] on div at bounding box center [588, 99] width 369 height 21
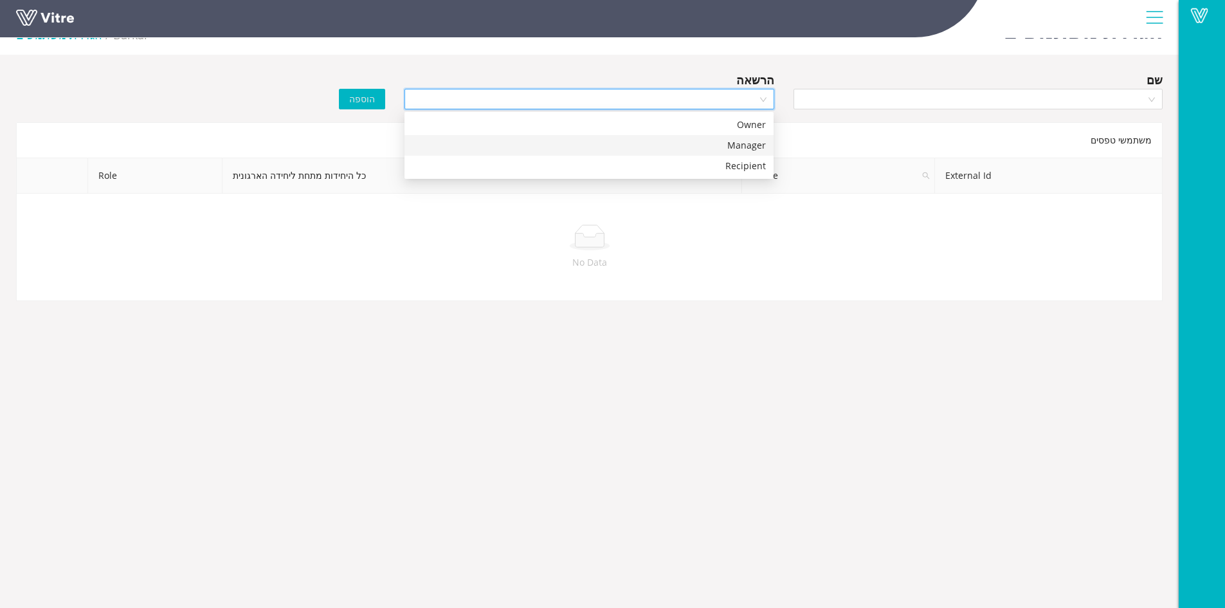
click at [748, 147] on div "Manager" at bounding box center [589, 145] width 354 height 14
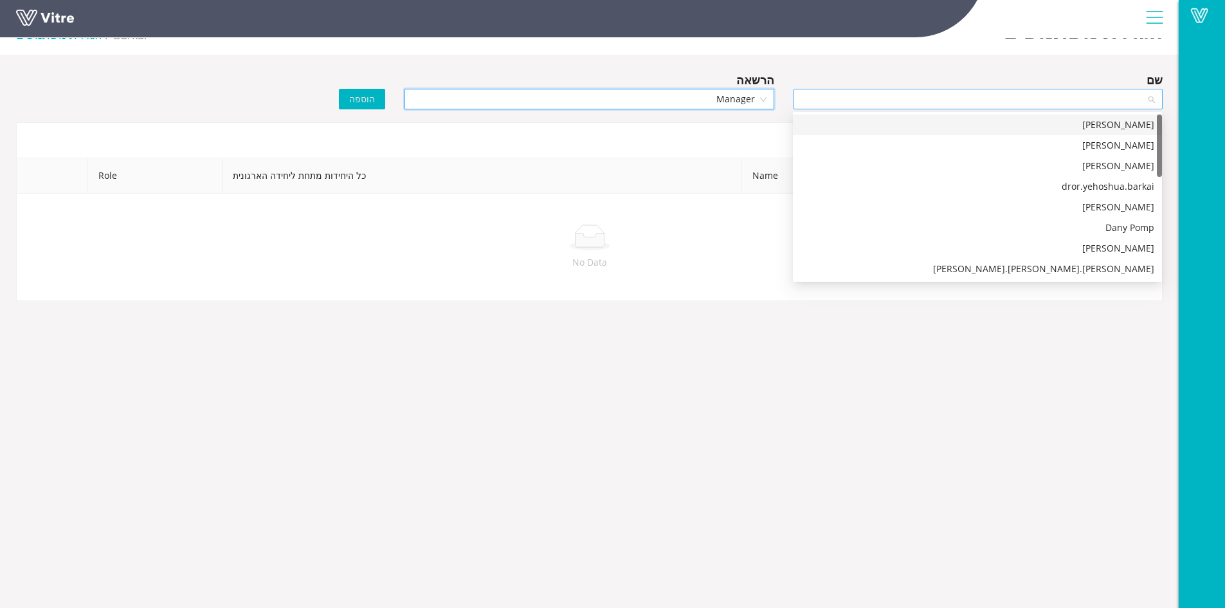
click at [1155, 100] on div at bounding box center [977, 99] width 369 height 21
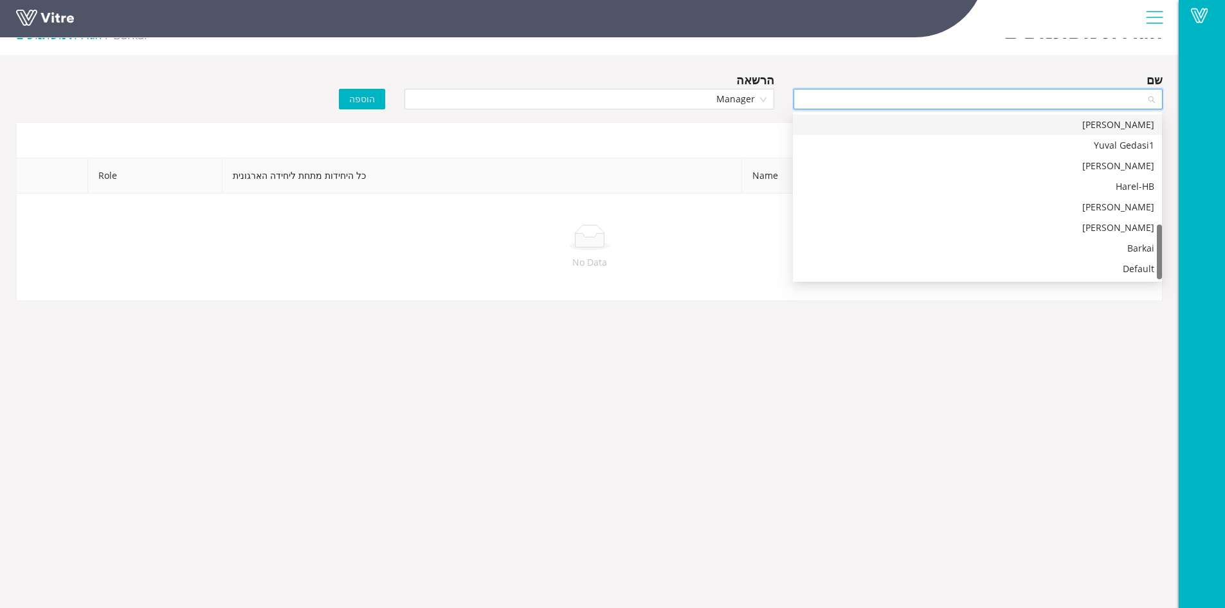
scroll to position [329, 0]
click at [1099, 249] on div "Barkai" at bounding box center [978, 248] width 354 height 14
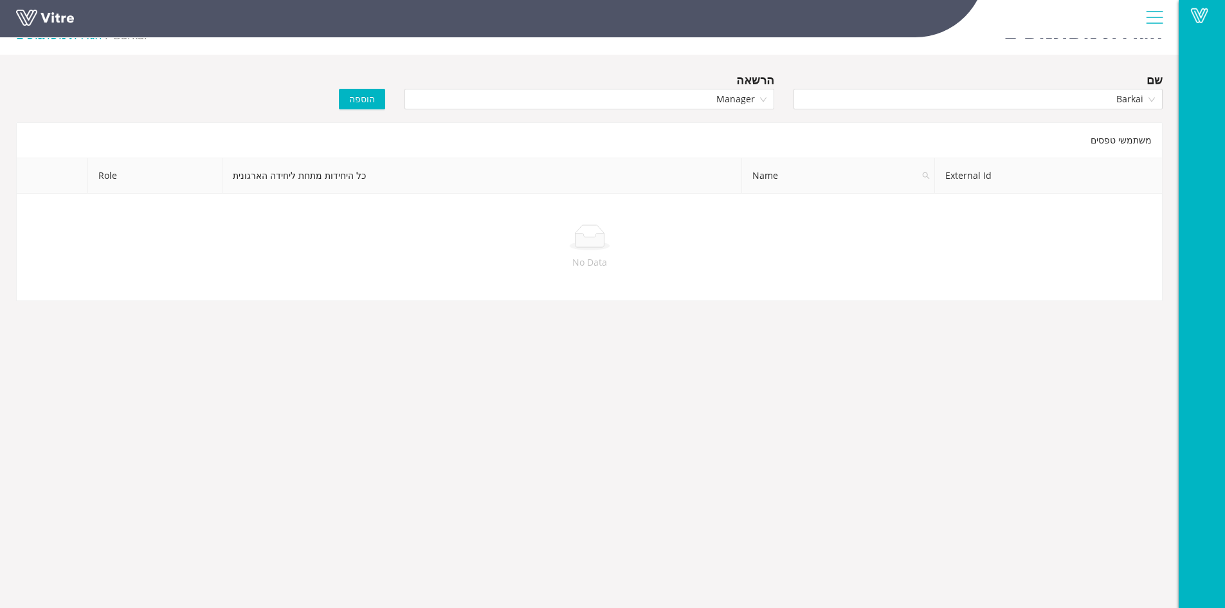
click at [363, 98] on span "הוספה" at bounding box center [362, 99] width 26 height 14
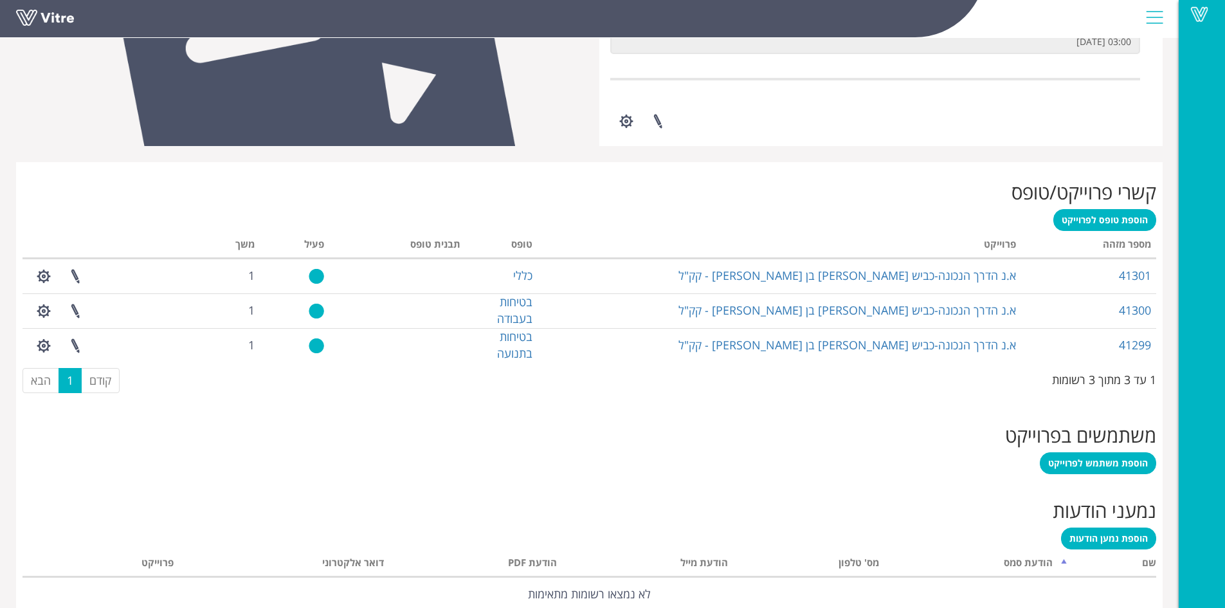
scroll to position [453, 0]
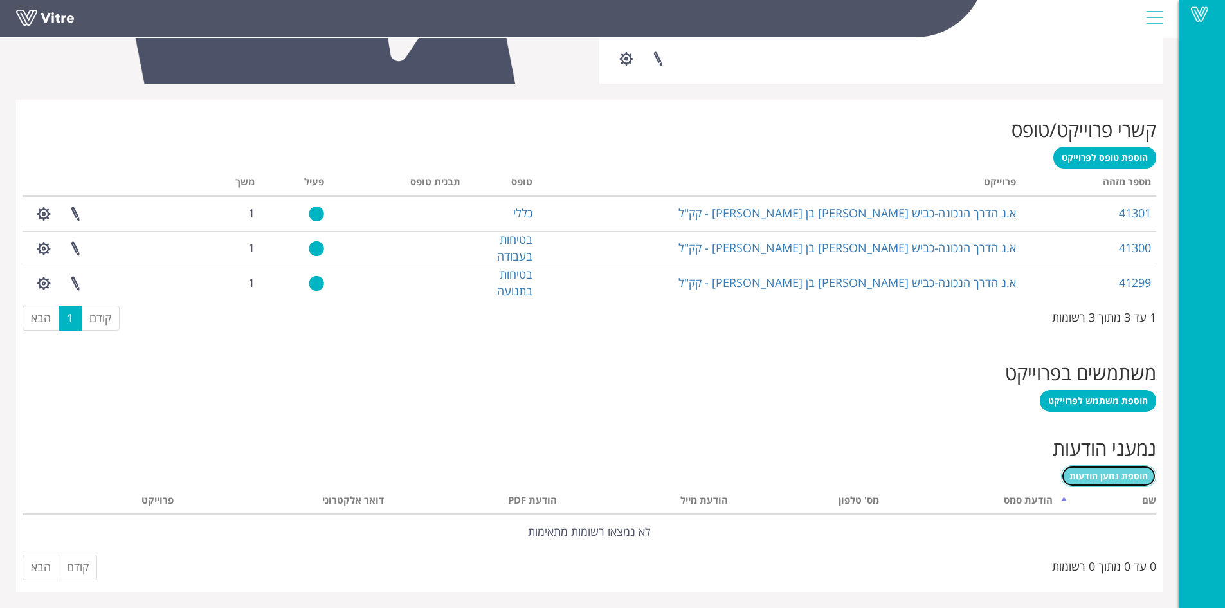
click at [1121, 475] on span "הוספת נמען הודעות" at bounding box center [1108, 475] width 78 height 12
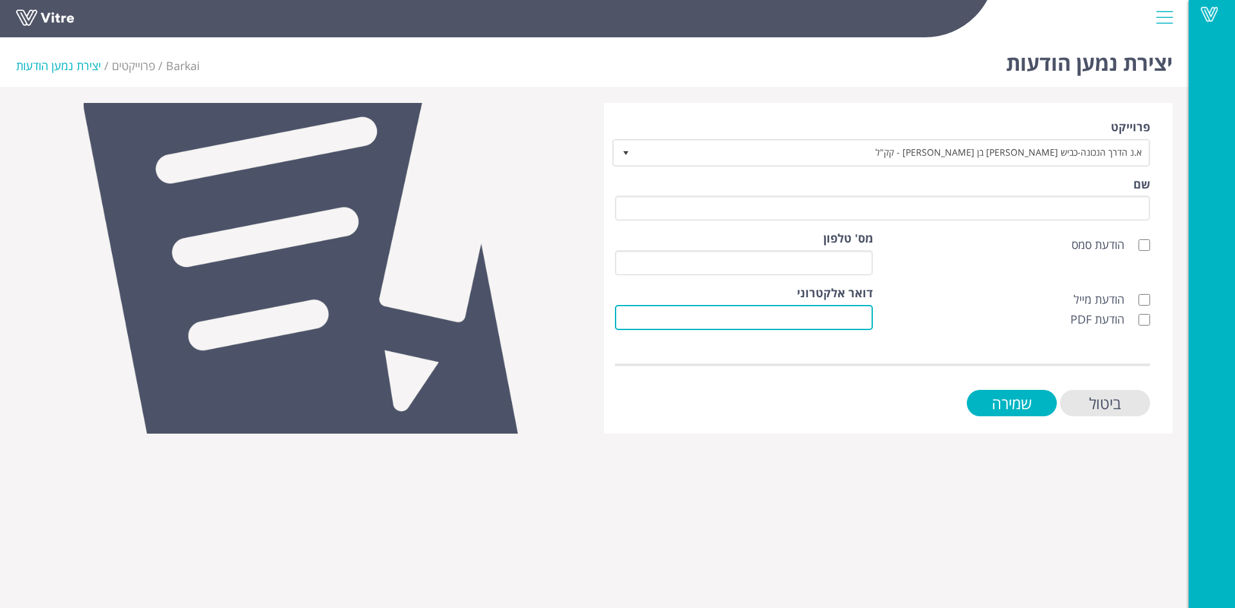
click at [869, 321] on input "דואר אלקטרוני" at bounding box center [744, 317] width 258 height 25
drag, startPoint x: 869, startPoint y: 319, endPoint x: 920, endPoint y: 480, distance: 169.4
click at [920, 449] on html "Vitre יצירת נמען הודעות Barkai פרוייקטים יצירת נמען הודעות פרוייקט א.נ הדרך הנכ…" at bounding box center [617, 224] width 1235 height 449
click at [864, 318] on input "דואר אלקטרוני" at bounding box center [744, 317] width 258 height 25
paste input "dima@correctly-way.co.il"
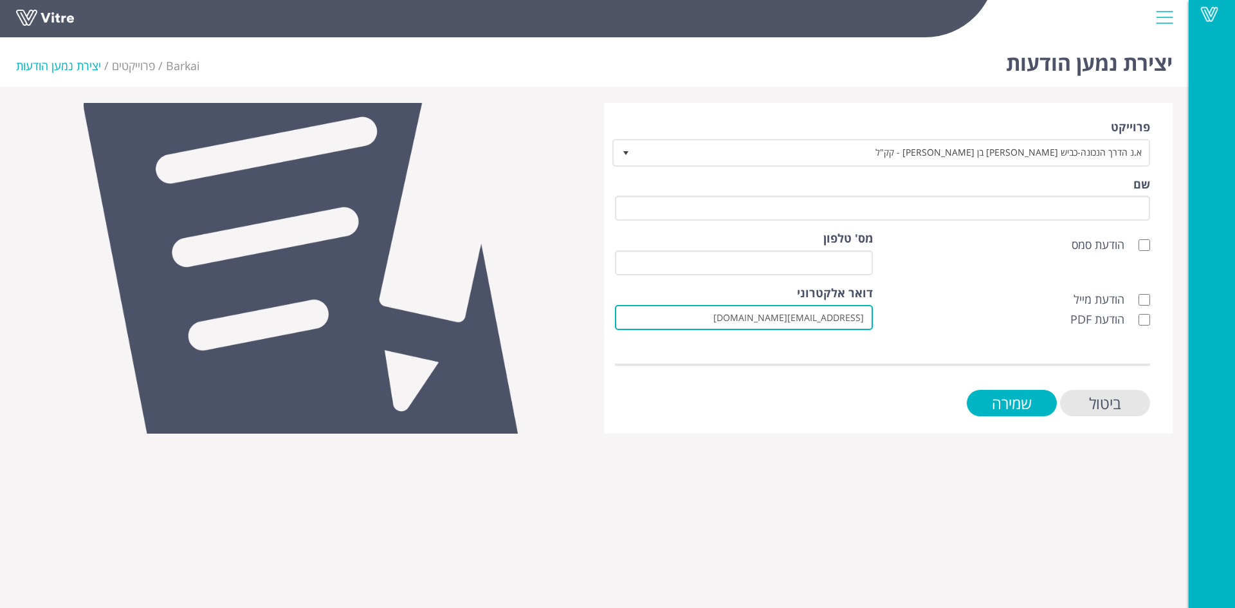
type input "dima@correctly-way.co.il"
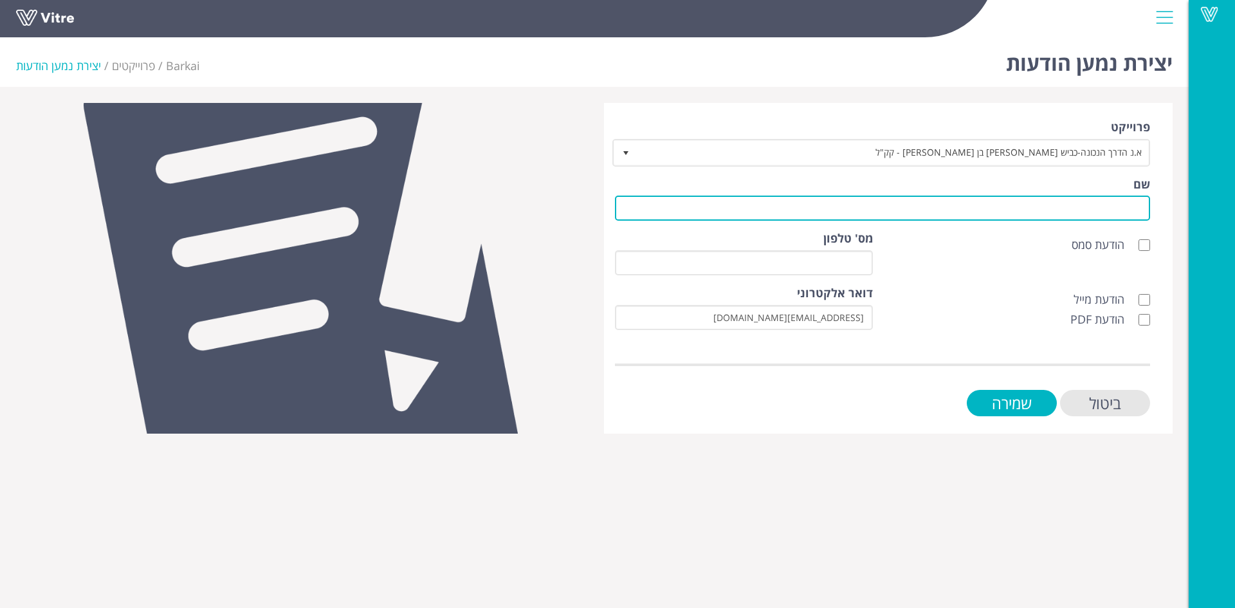
click at [1129, 207] on input "שם" at bounding box center [882, 207] width 535 height 25
type input "לקוח"
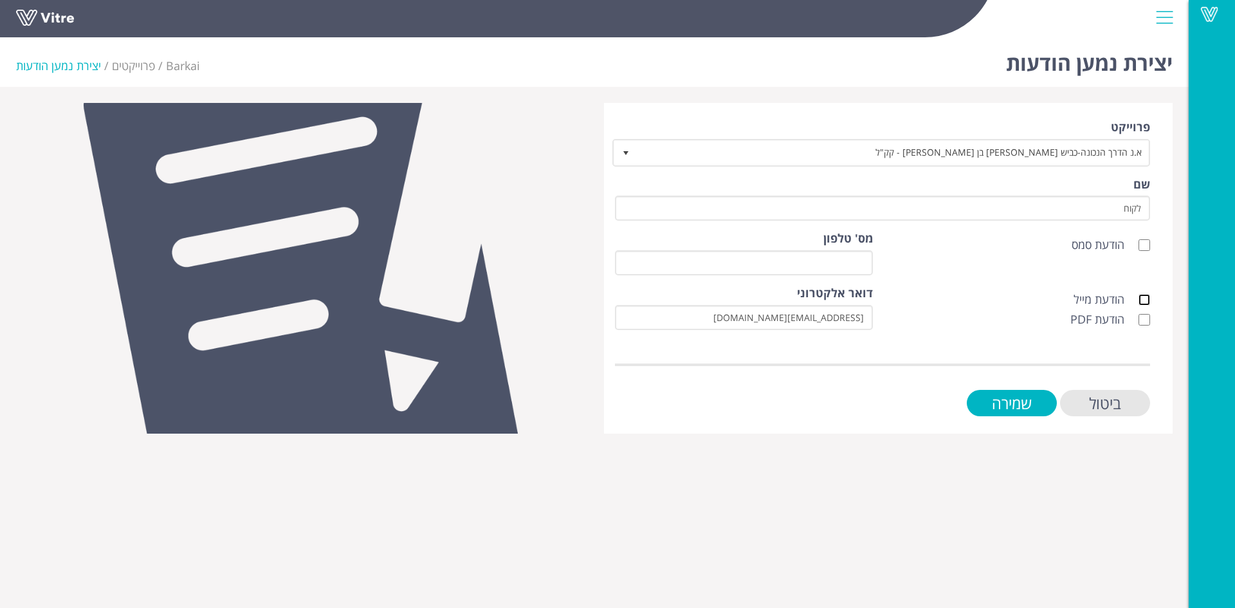
click at [1145, 300] on input "הודעת מייל" at bounding box center [1144, 300] width 12 height 12
checkbox input "true"
click at [1144, 314] on label "הודעת PDF" at bounding box center [1110, 319] width 80 height 17
click at [1144, 322] on input "הודעת PDF" at bounding box center [1144, 320] width 12 height 12
checkbox input "true"
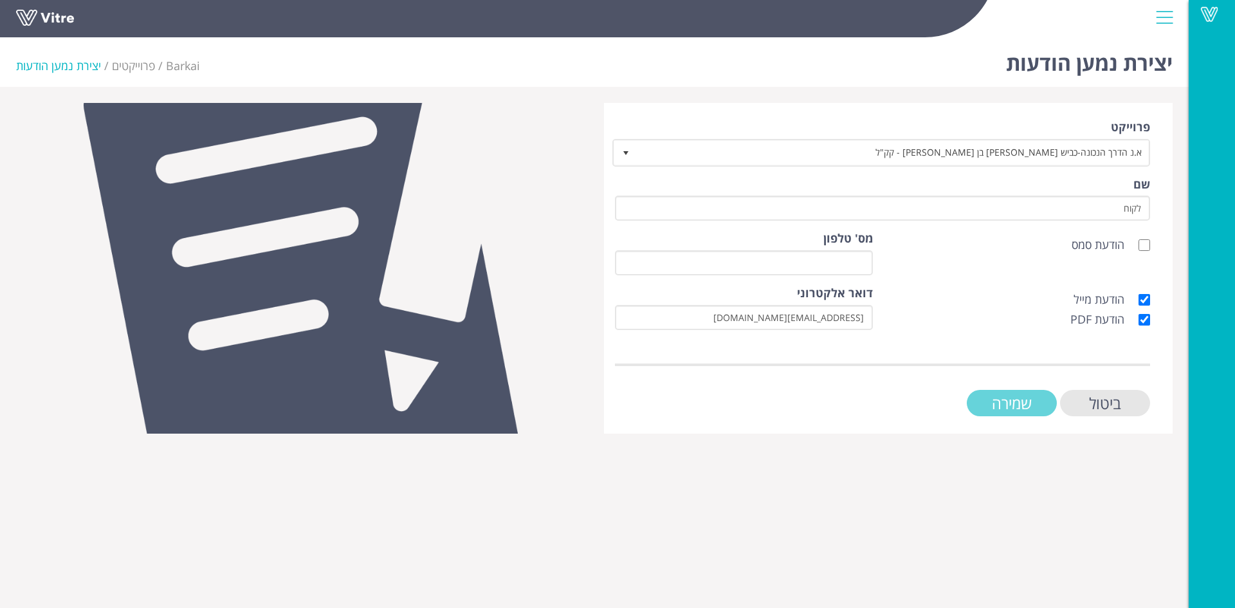
click at [1035, 402] on input "שמירה" at bounding box center [1011, 403] width 90 height 26
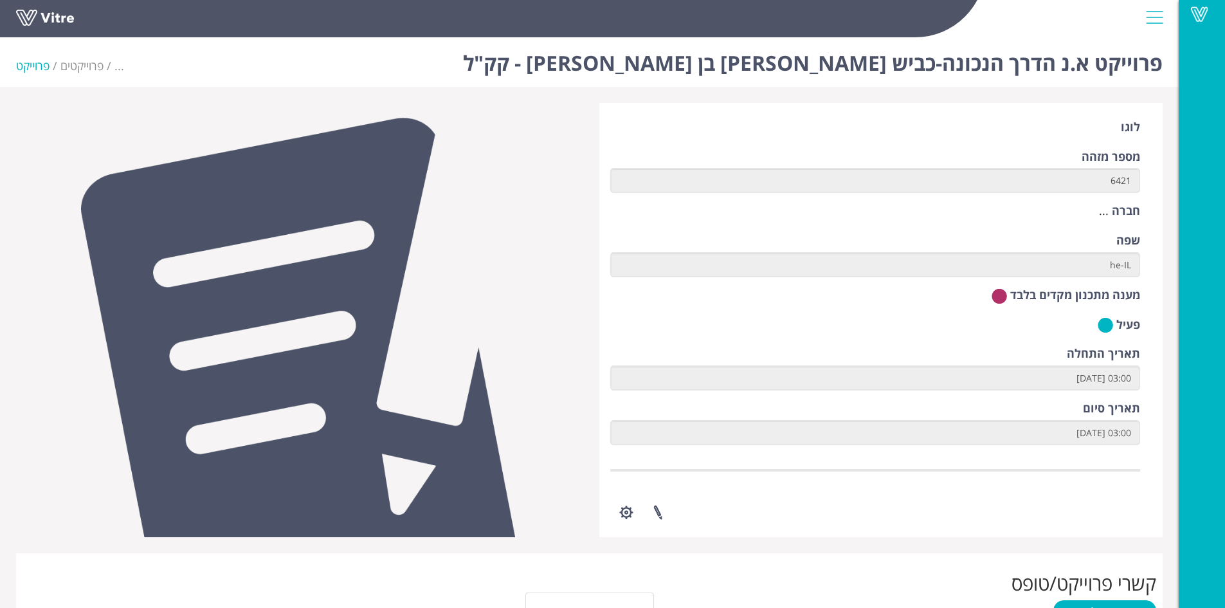
scroll to position [260, 0]
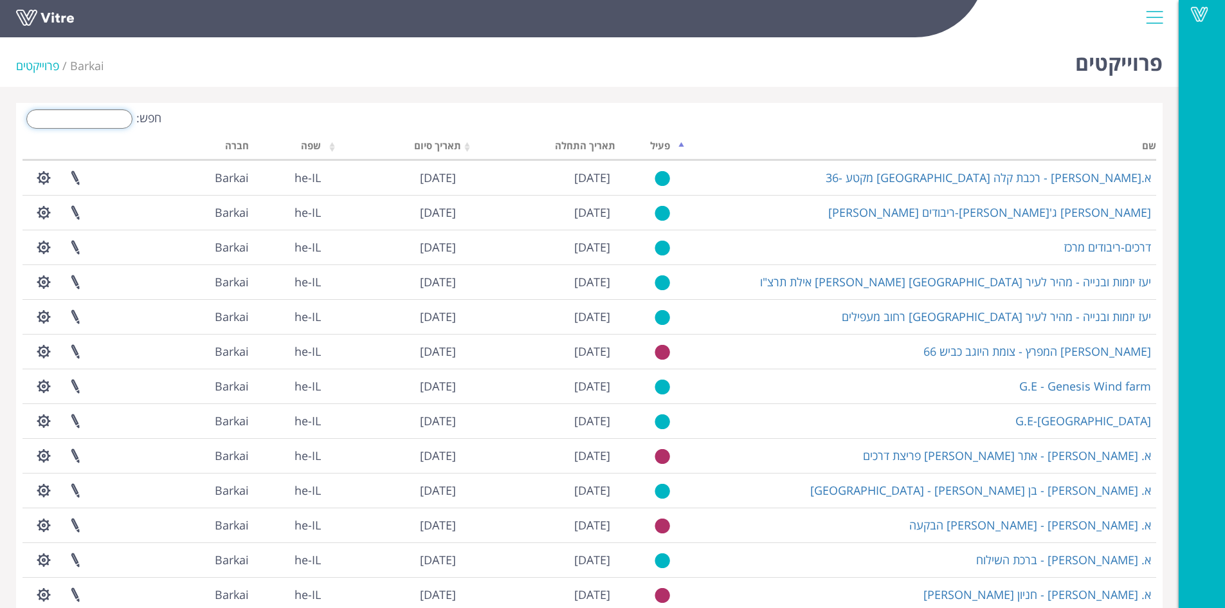
click at [98, 119] on input "חפש:" at bounding box center [79, 118] width 106 height 19
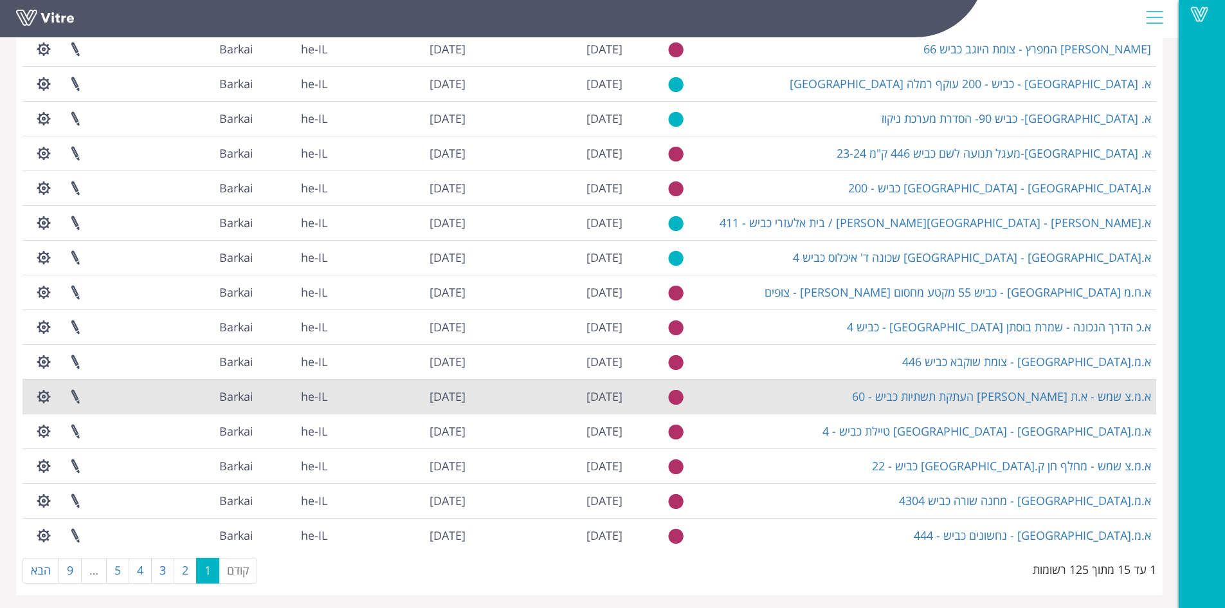
scroll to position [132, 0]
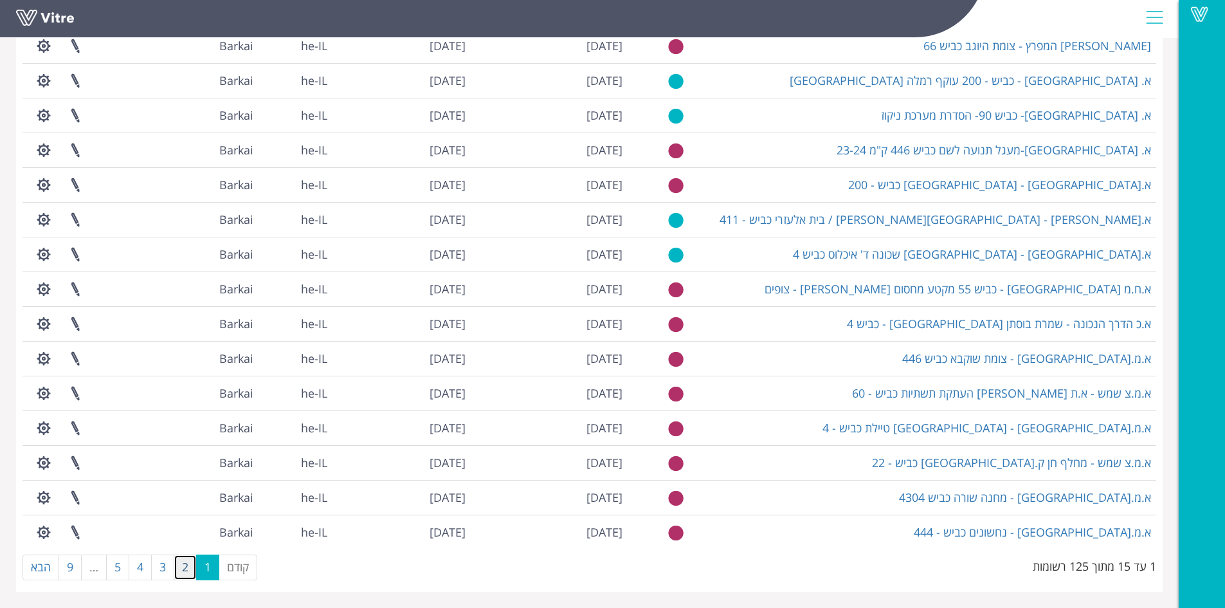
click at [188, 570] on link "2" at bounding box center [185, 567] width 23 height 26
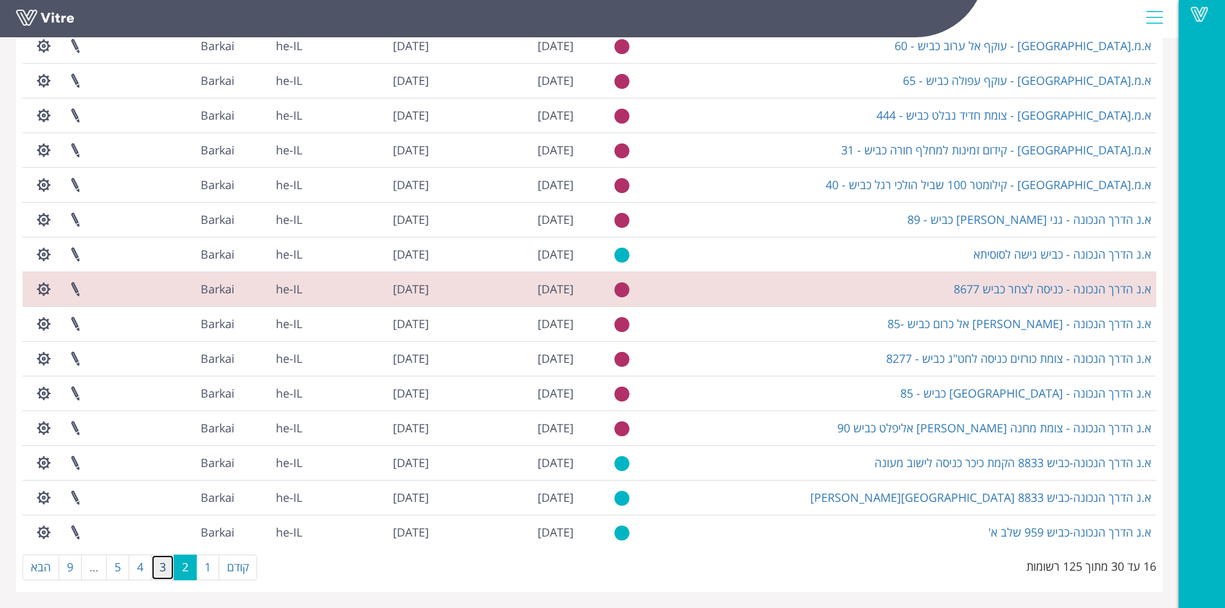
click at [171, 565] on link "3" at bounding box center [162, 567] width 23 height 26
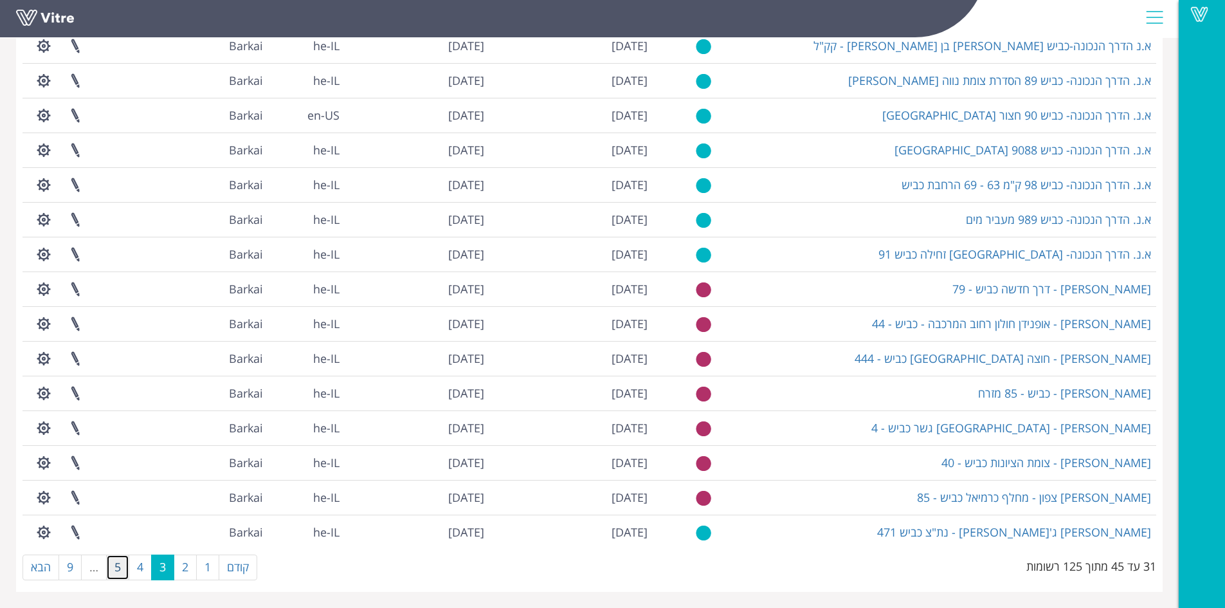
click at [124, 566] on link "5" at bounding box center [117, 567] width 23 height 26
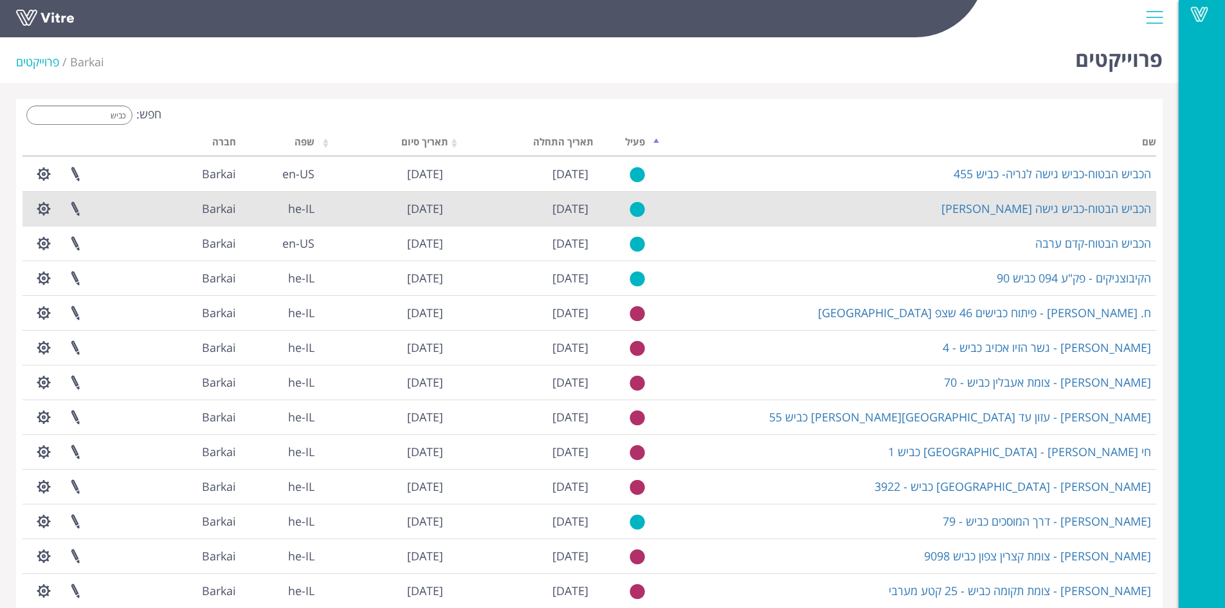
scroll to position [0, 0]
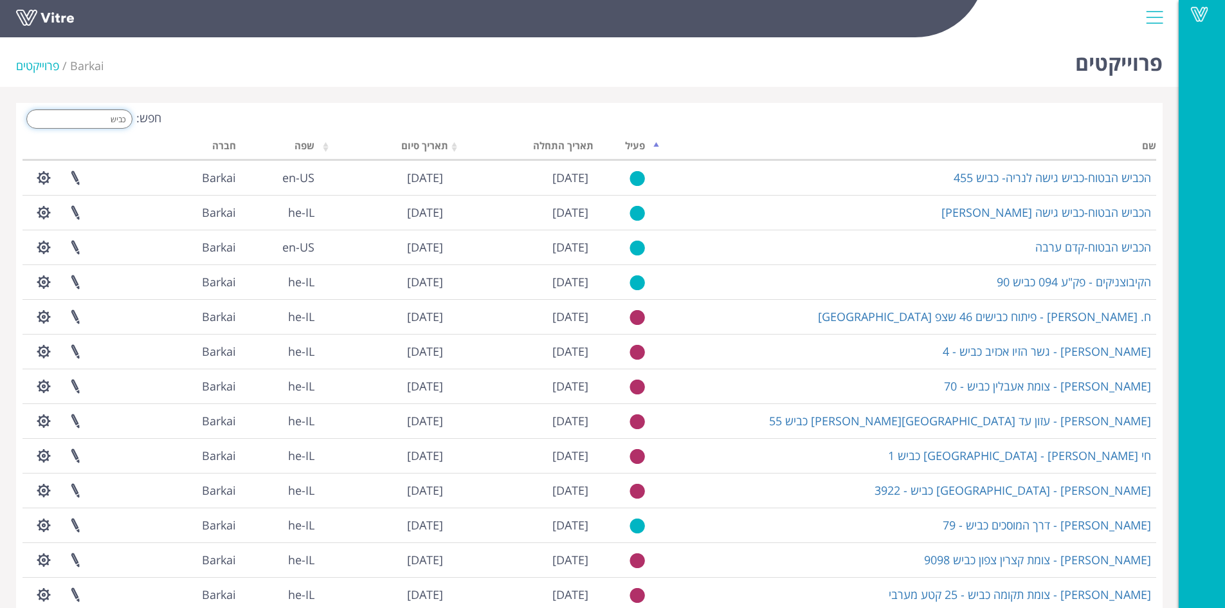
drag, startPoint x: 90, startPoint y: 118, endPoint x: 145, endPoint y: 122, distance: 55.5
click at [145, 122] on label "חפש: כביש" at bounding box center [92, 118] width 139 height 19
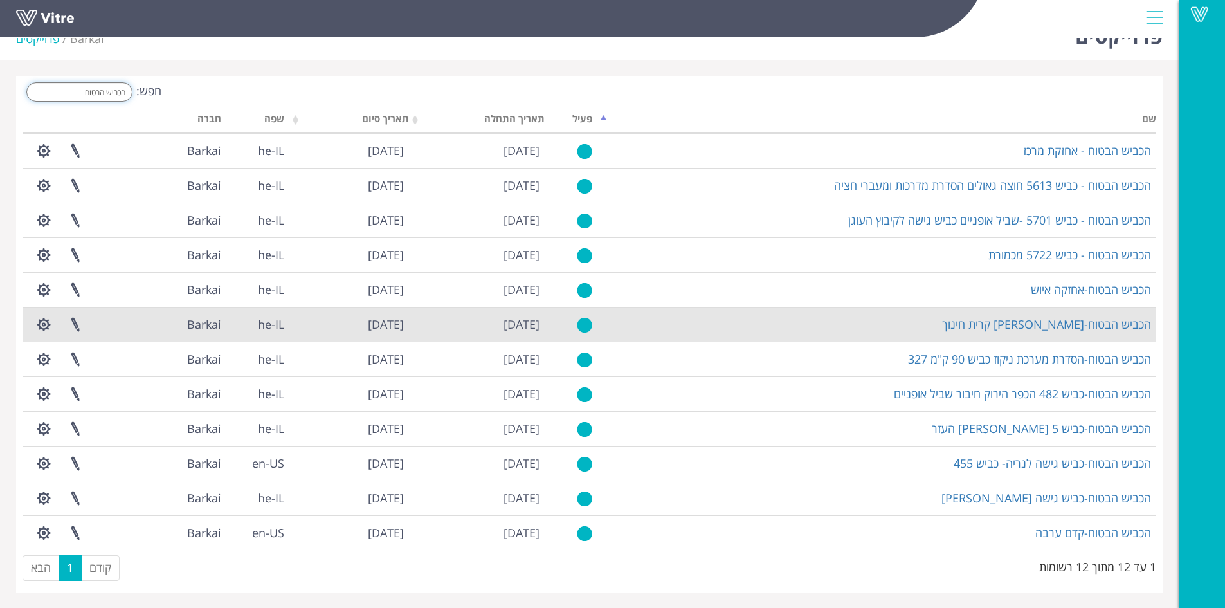
scroll to position [28, 0]
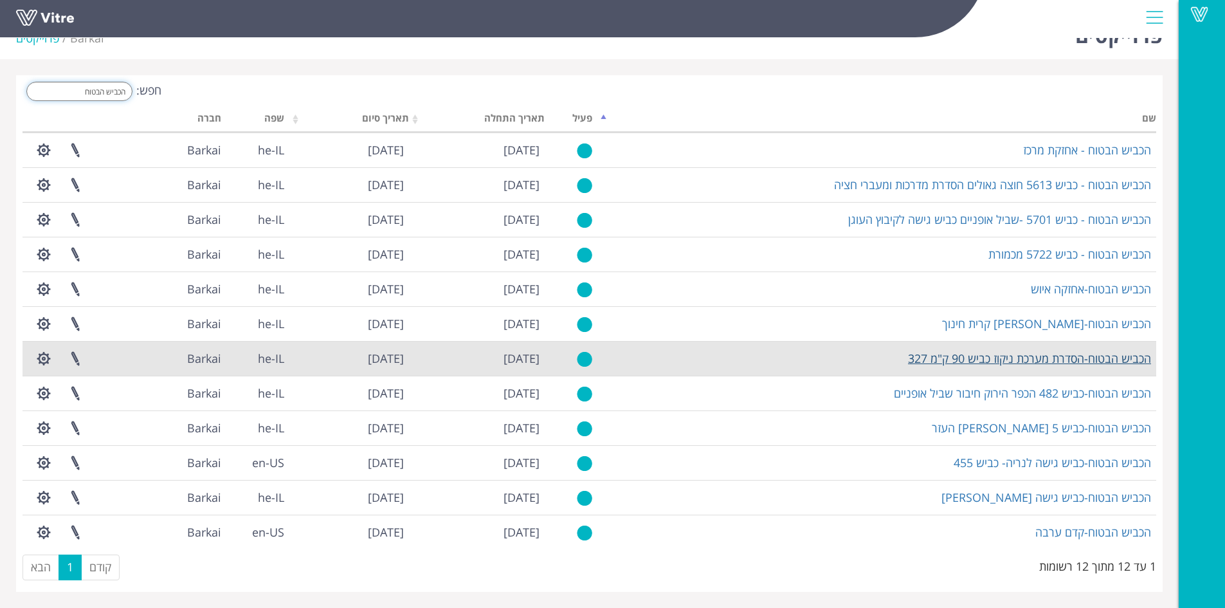
type input "הכביש הבטוח"
click at [1074, 358] on link "הכביש הבטוח-הסדרת מערכת ניקוז כביש 90 ק"מ 327" at bounding box center [1029, 357] width 243 height 15
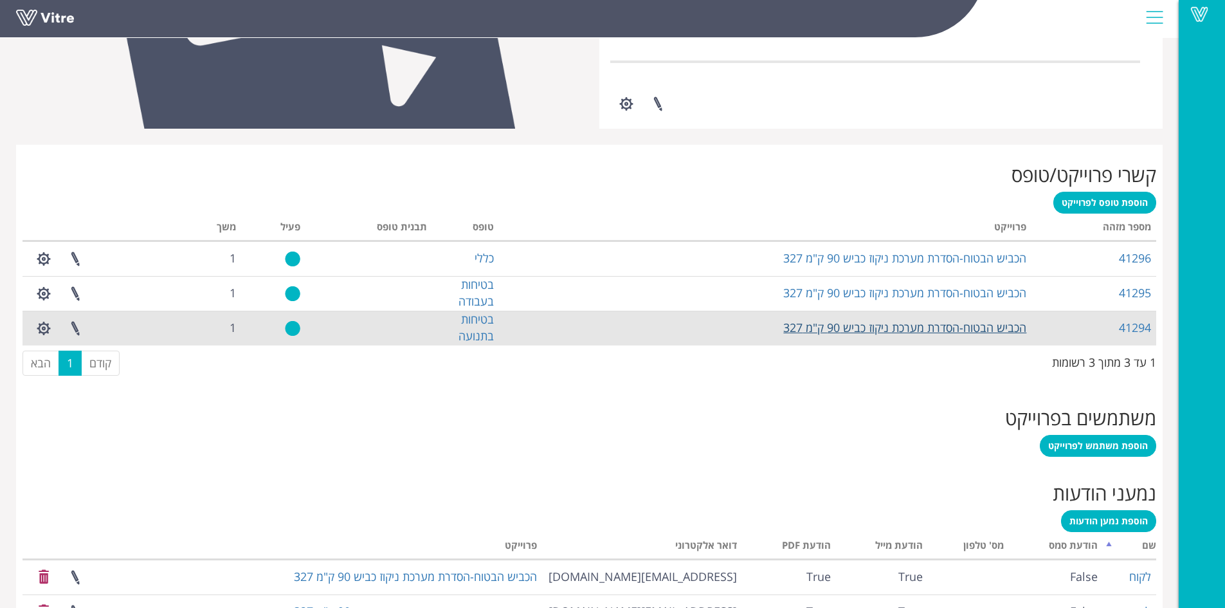
scroll to position [488, 0]
